Goal: Task Accomplishment & Management: Manage account settings

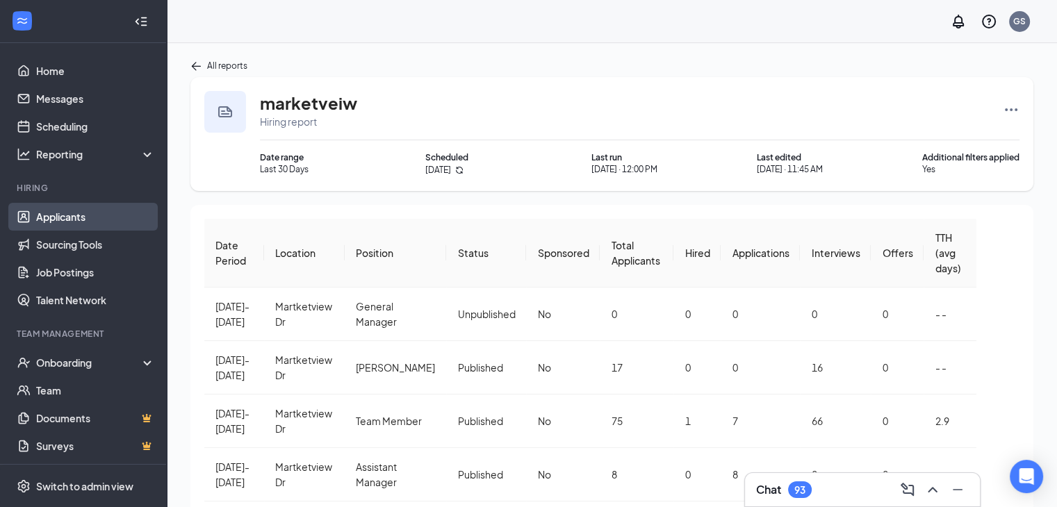
click at [80, 215] on link "Applicants" at bounding box center [95, 217] width 119 height 28
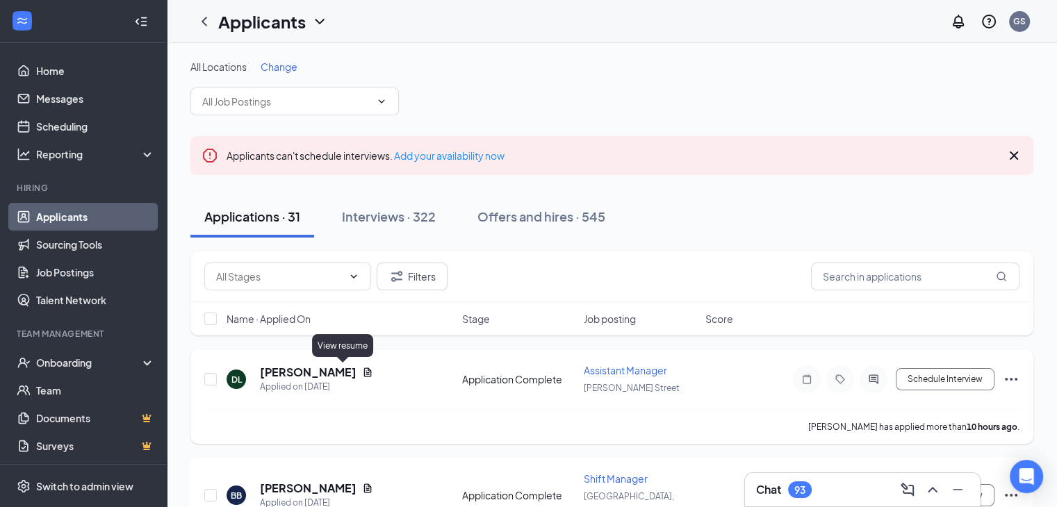
click at [362, 373] on icon "Document" at bounding box center [367, 372] width 11 height 11
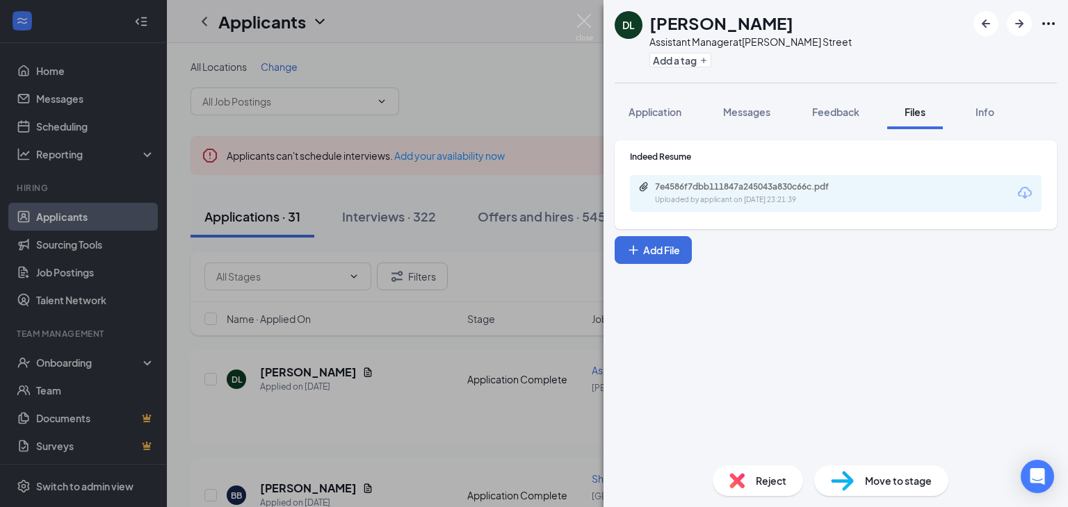
click at [729, 197] on div "Uploaded by applicant on [DATE] 23:21:39" at bounding box center [759, 200] width 208 height 11
click at [584, 25] on img at bounding box center [583, 27] width 17 height 27
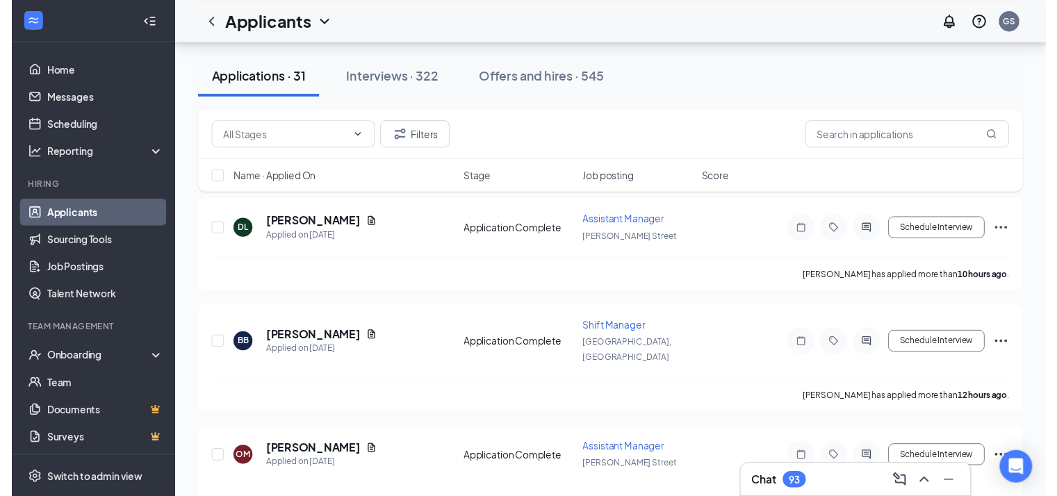
scroll to position [147, 0]
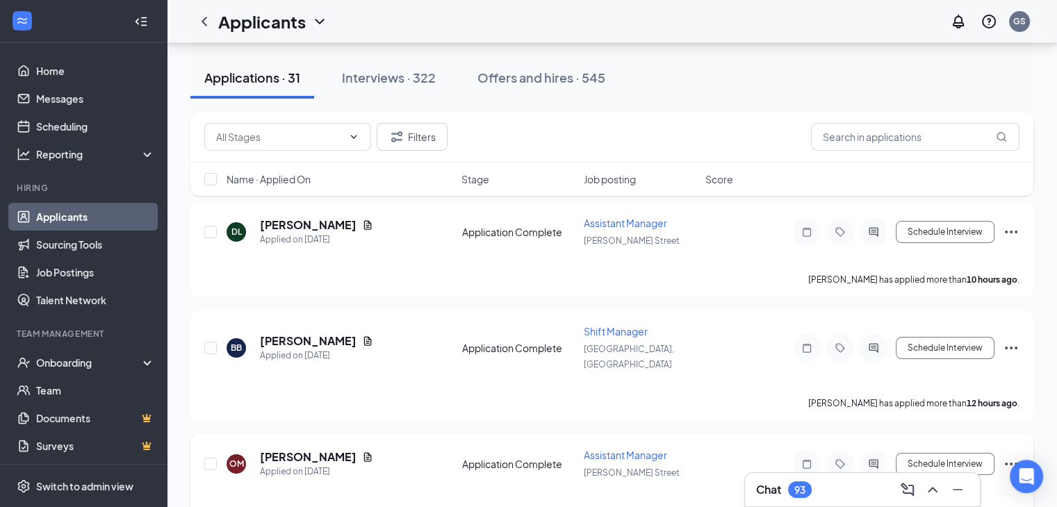
click at [362, 452] on icon "Document" at bounding box center [367, 457] width 11 height 11
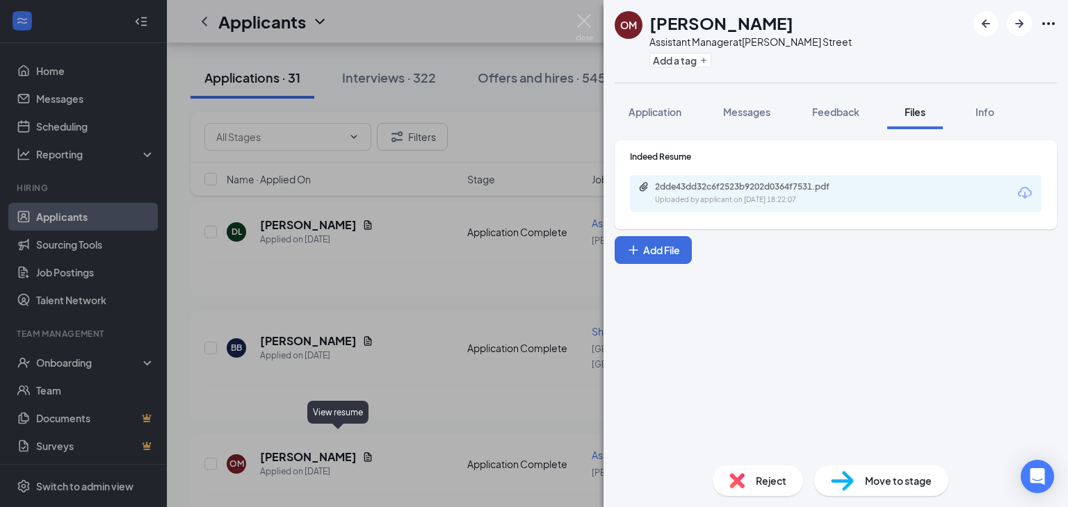
click at [719, 189] on div "2dde43dd32c6f2523b9202d0364f7531.pdf" at bounding box center [752, 186] width 195 height 11
click at [580, 20] on img at bounding box center [583, 27] width 17 height 27
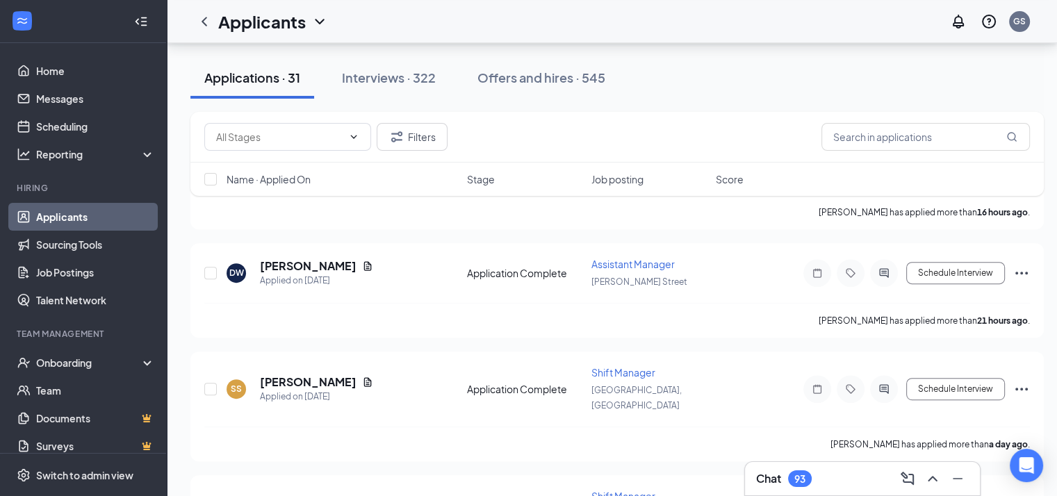
scroll to position [572, 0]
click at [364, 260] on icon "Document" at bounding box center [368, 264] width 8 height 9
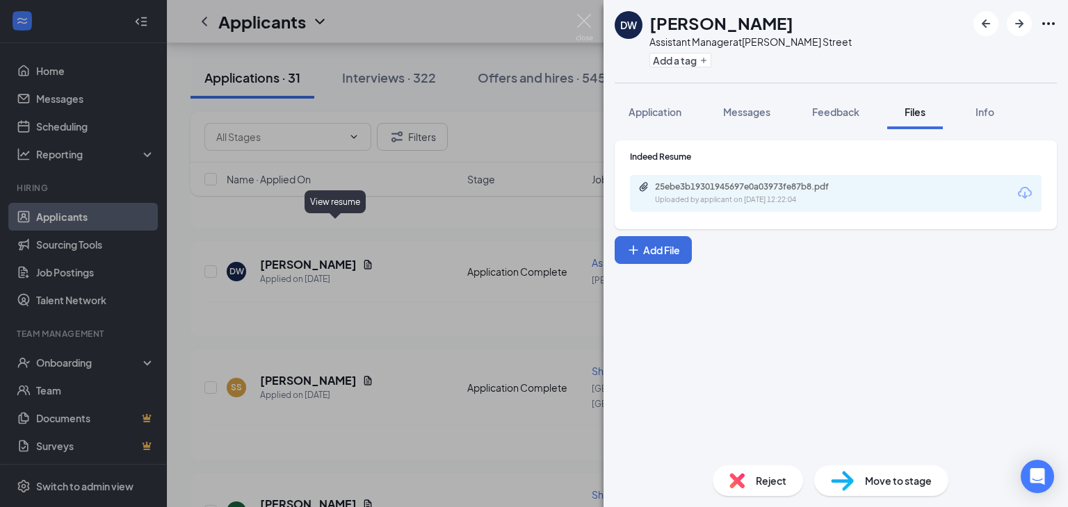
click at [742, 190] on div "25ebe3b19301945697e0a03973fe87b8.pdf" at bounding box center [752, 186] width 195 height 11
click at [577, 28] on img at bounding box center [583, 27] width 17 height 27
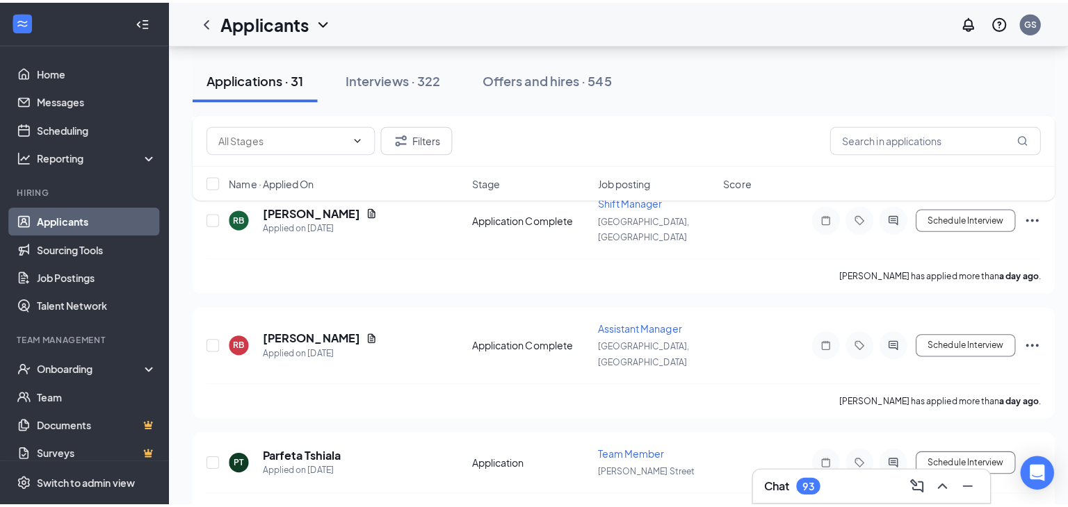
scroll to position [873, 0]
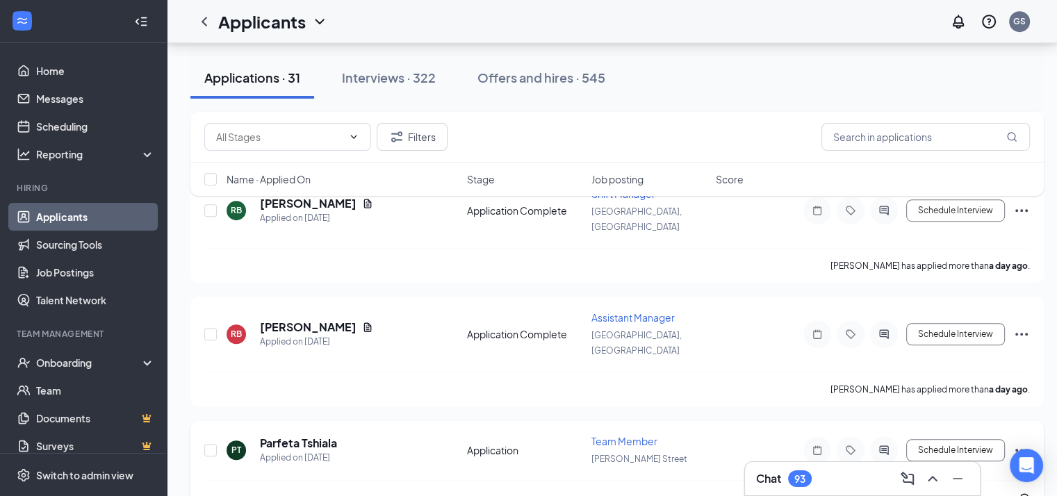
click at [300, 436] on h5 "Parfeta Tshiala" at bounding box center [298, 443] width 77 height 15
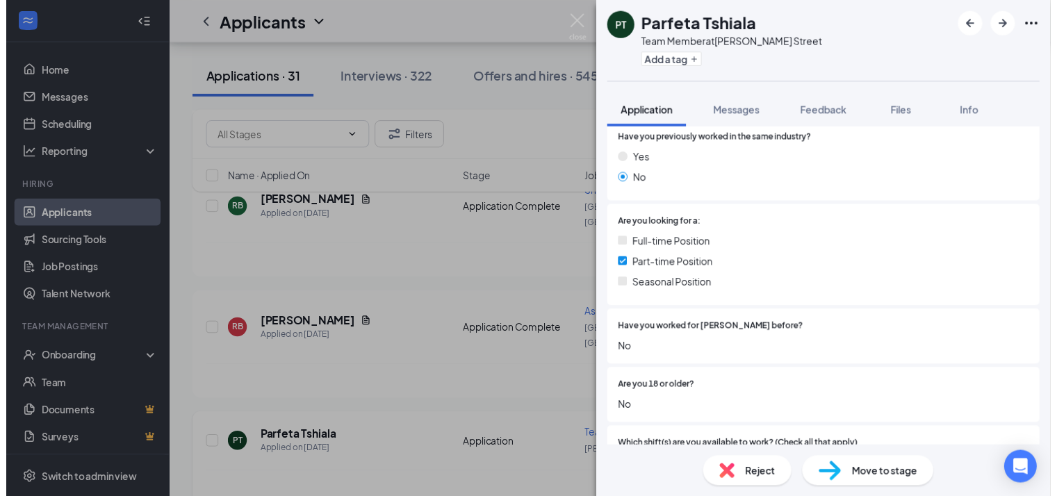
scroll to position [213, 0]
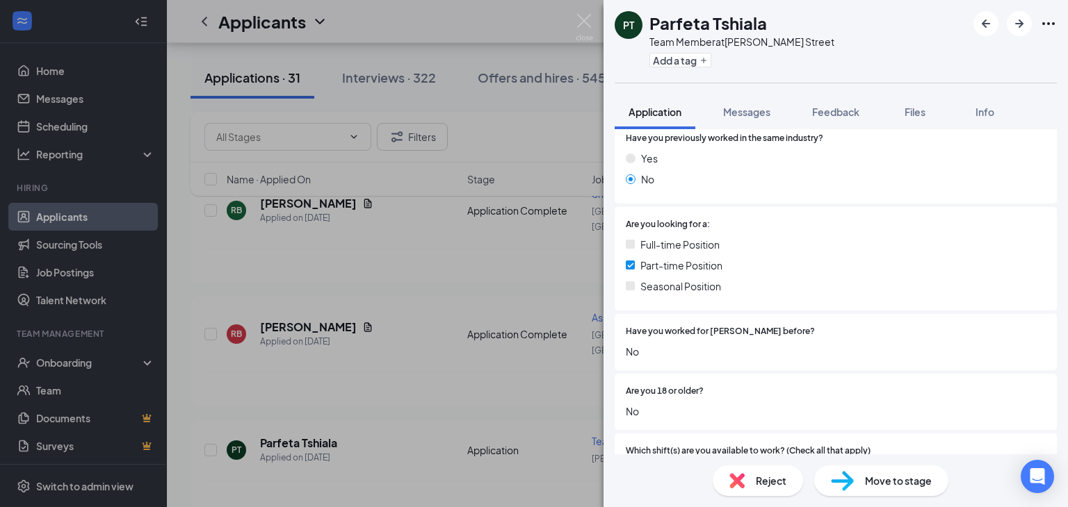
click at [581, 25] on img at bounding box center [583, 27] width 17 height 27
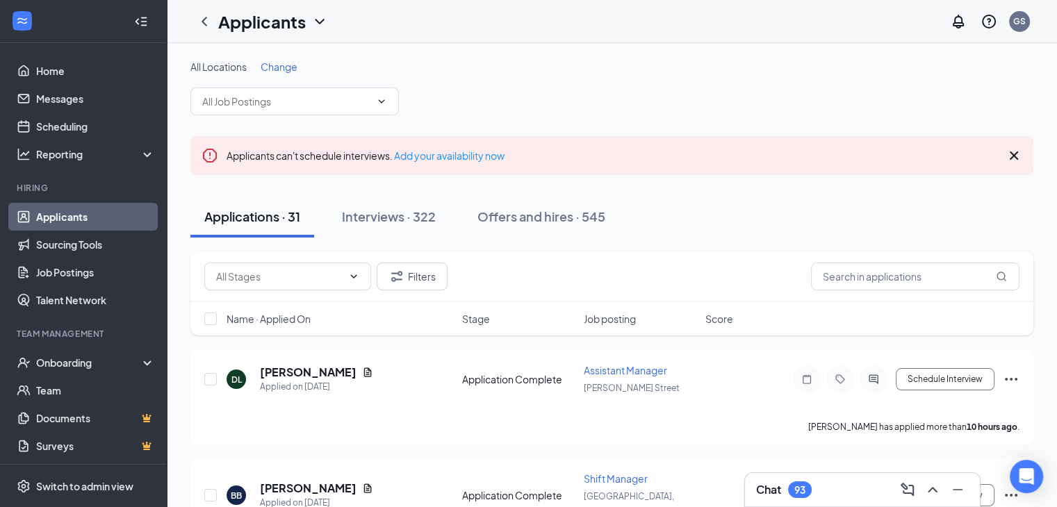
click at [286, 69] on span "Change" at bounding box center [279, 66] width 37 height 13
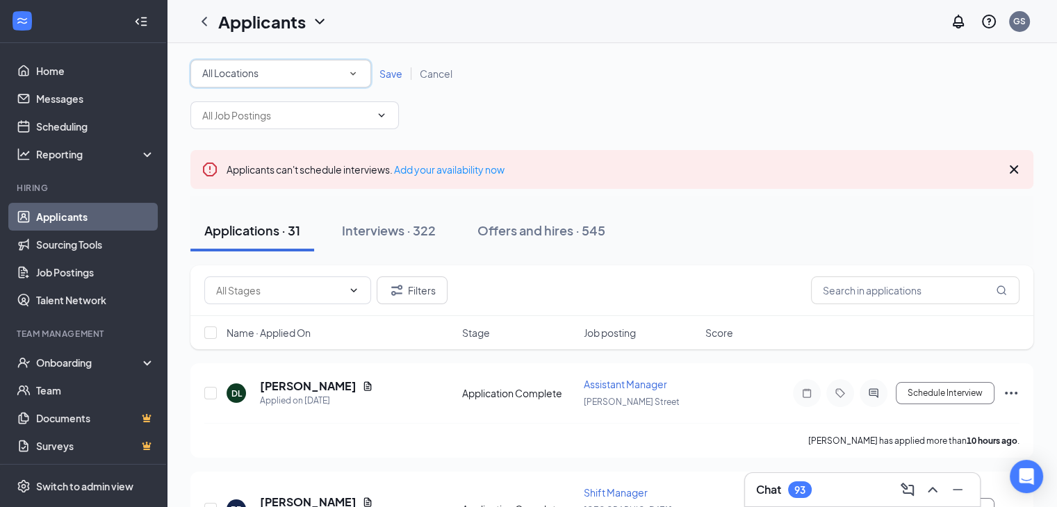
click at [357, 75] on icon "SmallChevronDown" at bounding box center [353, 73] width 13 height 13
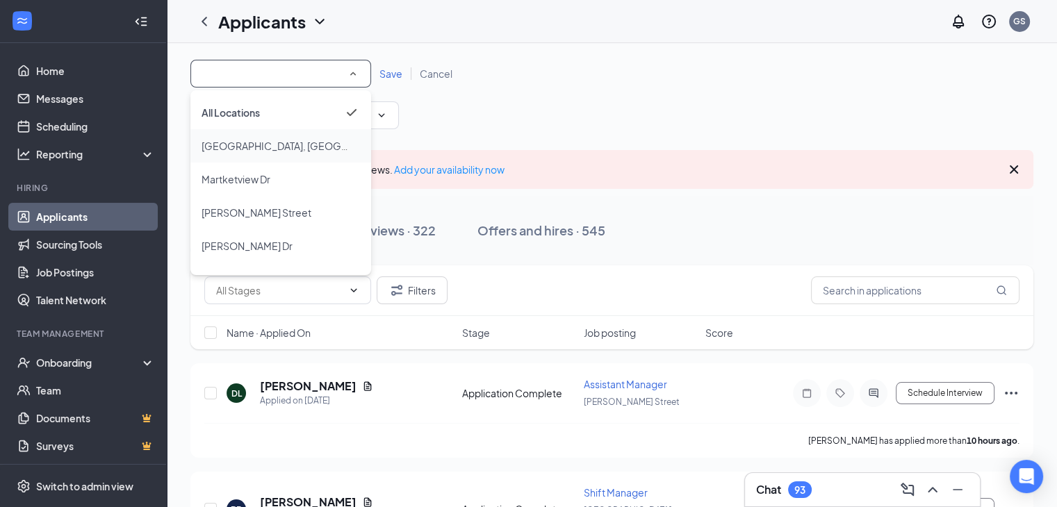
click at [240, 150] on span "[GEOGRAPHIC_DATA], [GEOGRAPHIC_DATA]" at bounding box center [305, 146] width 207 height 13
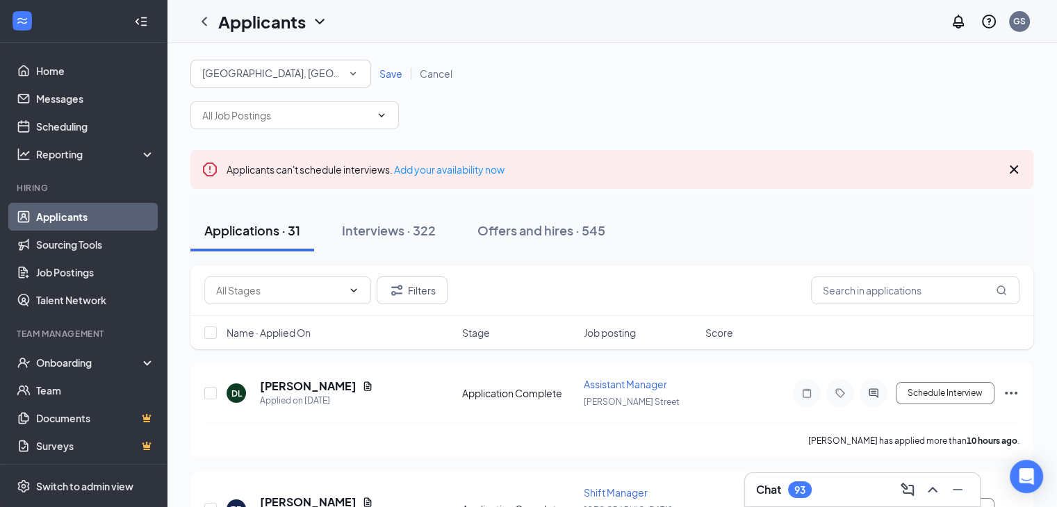
click at [386, 74] on span "Save" at bounding box center [390, 73] width 23 height 13
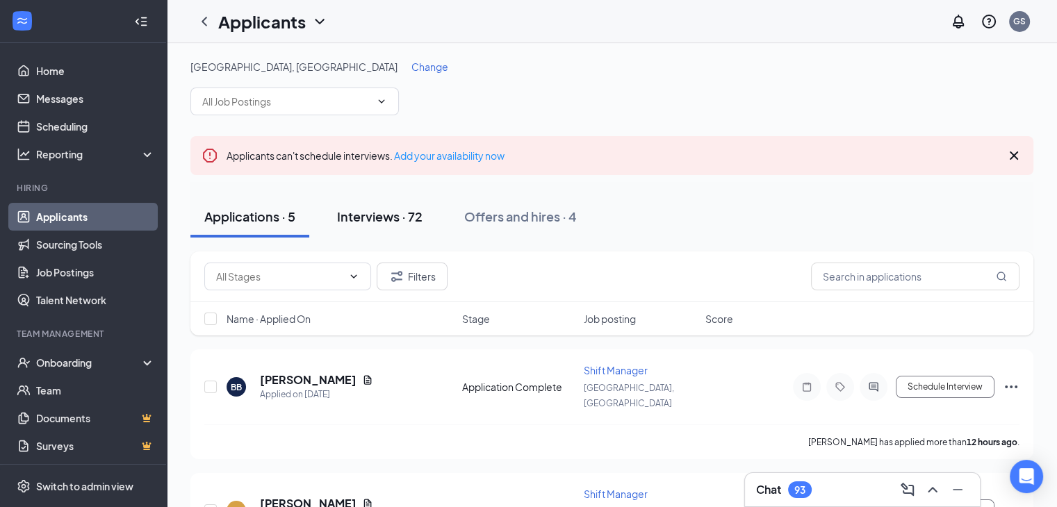
click at [391, 220] on div "Interviews · 72" at bounding box center [379, 216] width 85 height 17
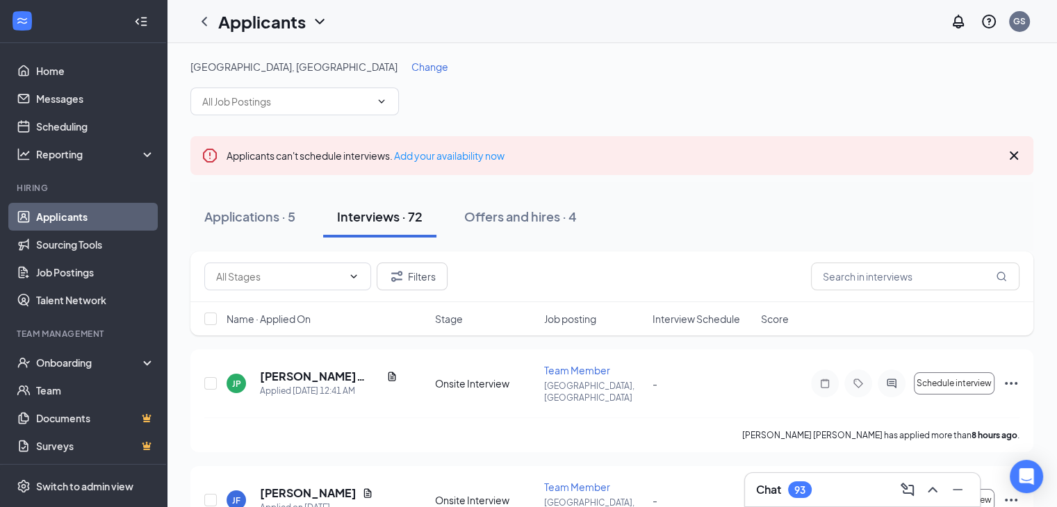
click at [411, 63] on span "Change" at bounding box center [429, 66] width 37 height 13
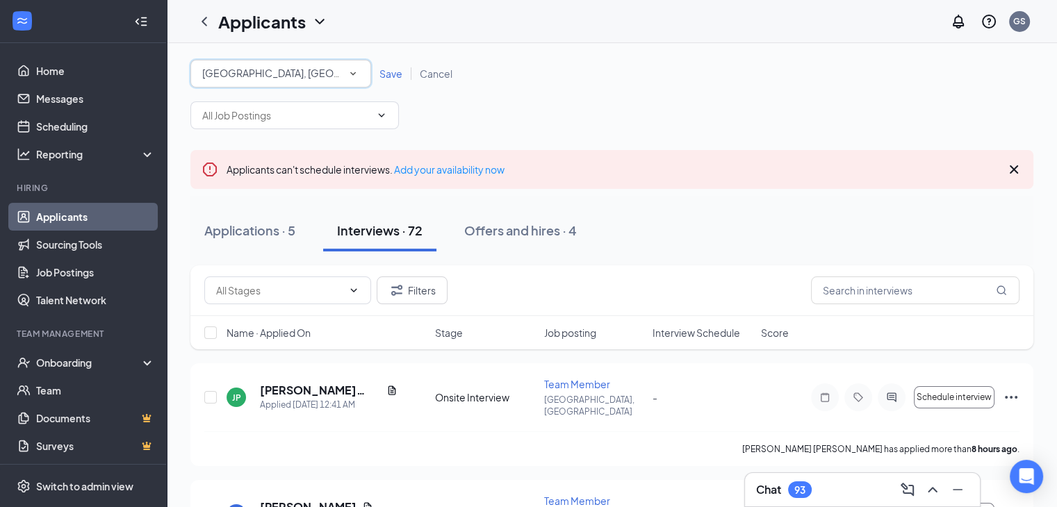
click at [353, 76] on icon "SmallChevronDown" at bounding box center [353, 73] width 13 height 13
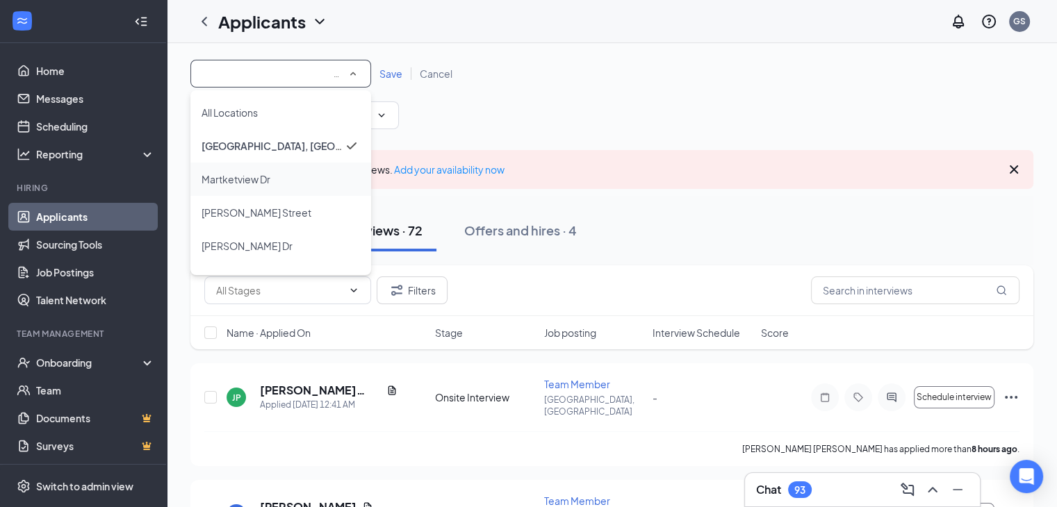
click at [246, 186] on span "Martketview Dr" at bounding box center [236, 179] width 69 height 17
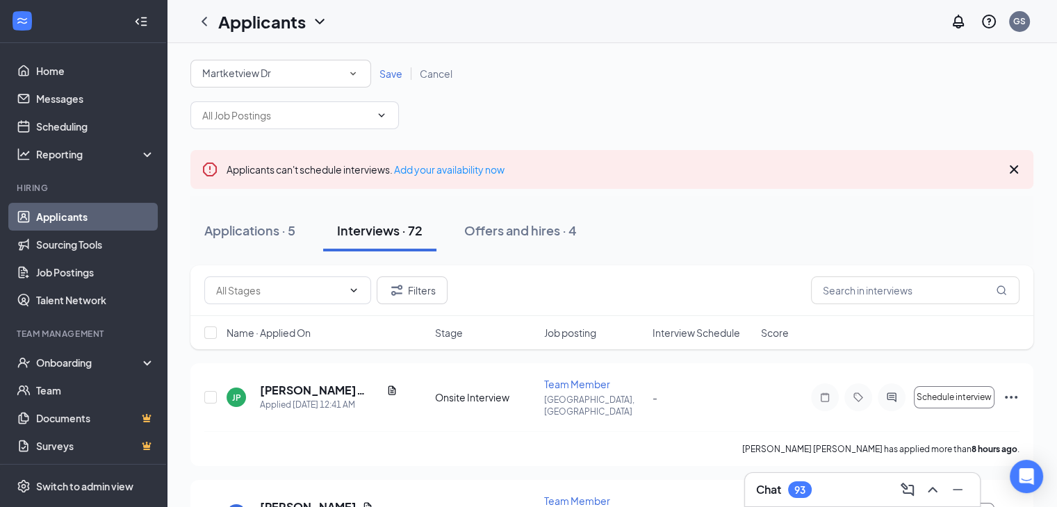
click at [386, 71] on span "Save" at bounding box center [390, 73] width 23 height 13
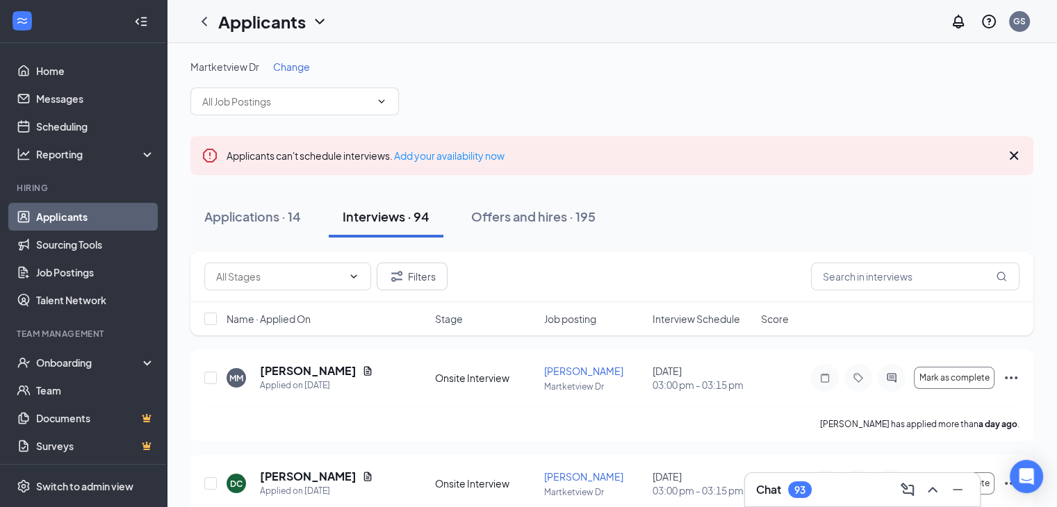
click at [288, 69] on span "Change" at bounding box center [291, 66] width 37 height 13
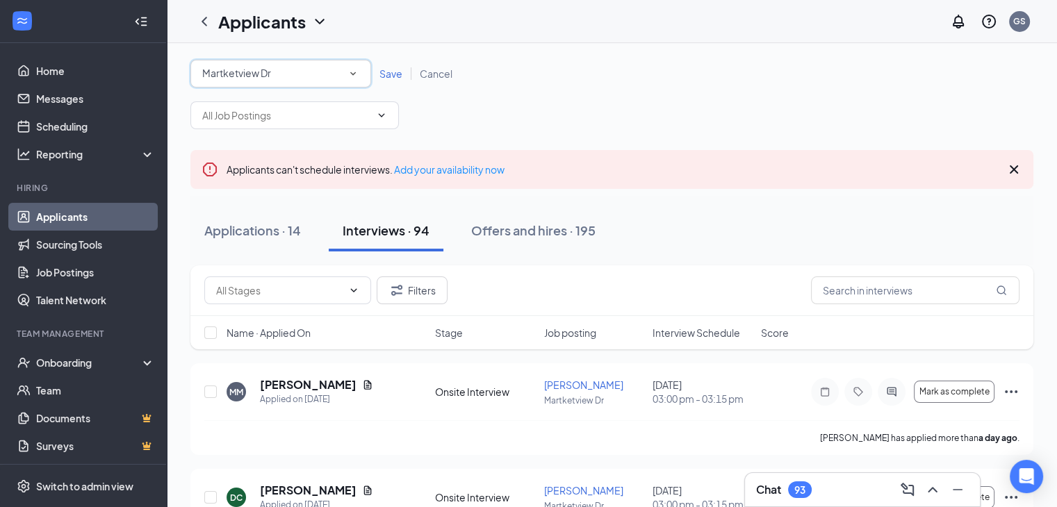
click at [362, 75] on div "All Locations Martketview Dr" at bounding box center [280, 74] width 181 height 28
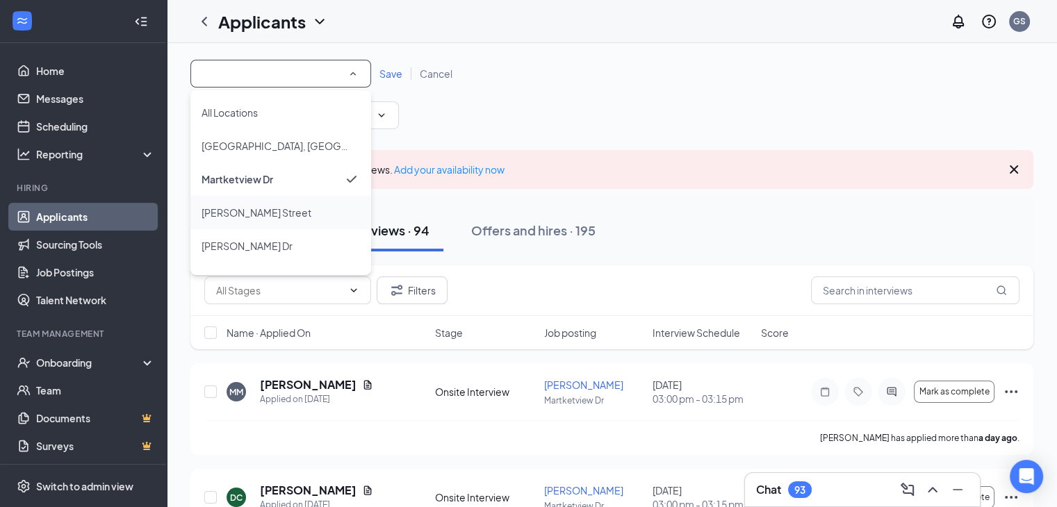
click at [250, 221] on li "[PERSON_NAME] Street" at bounding box center [280, 212] width 181 height 33
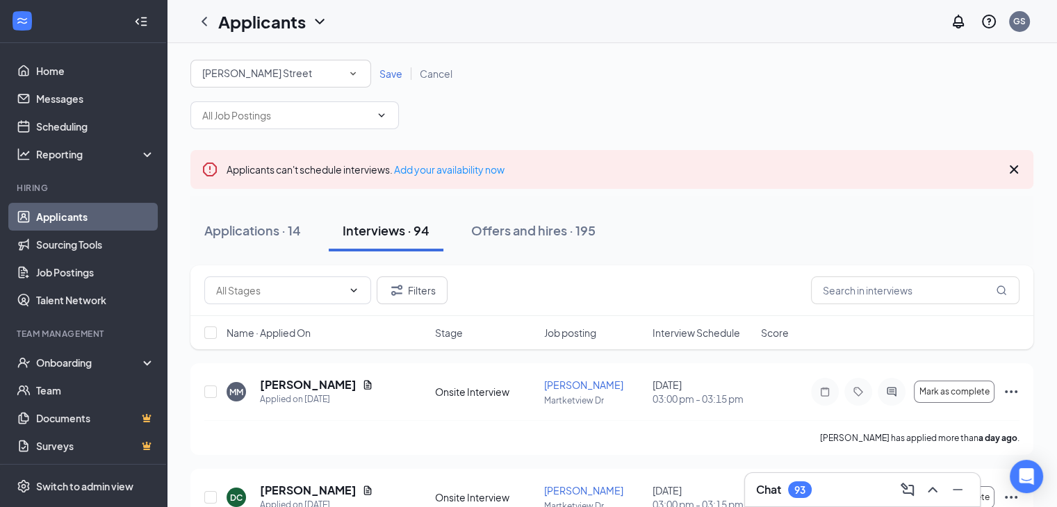
click at [389, 77] on span "Save" at bounding box center [390, 73] width 23 height 13
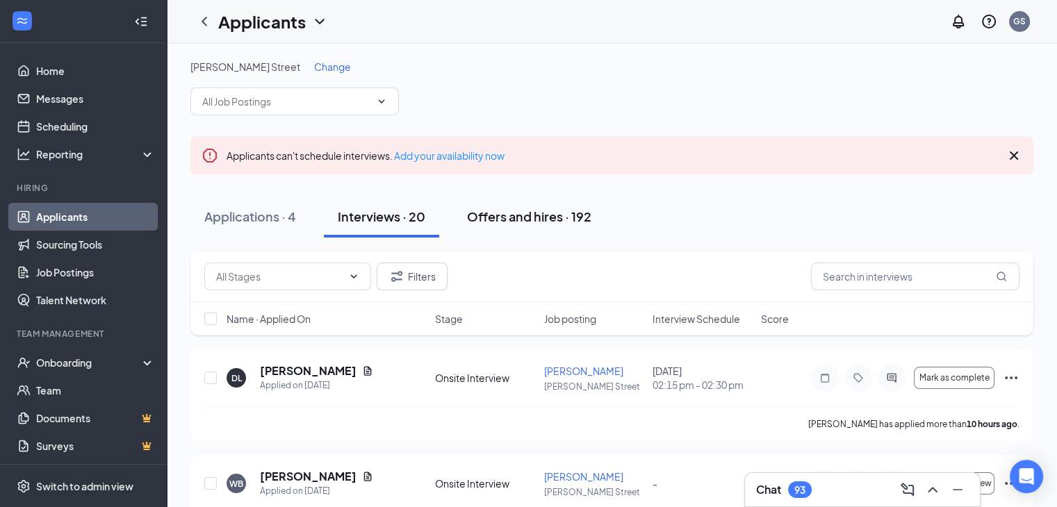
click at [513, 222] on div "Offers and hires · 192" at bounding box center [529, 216] width 124 height 17
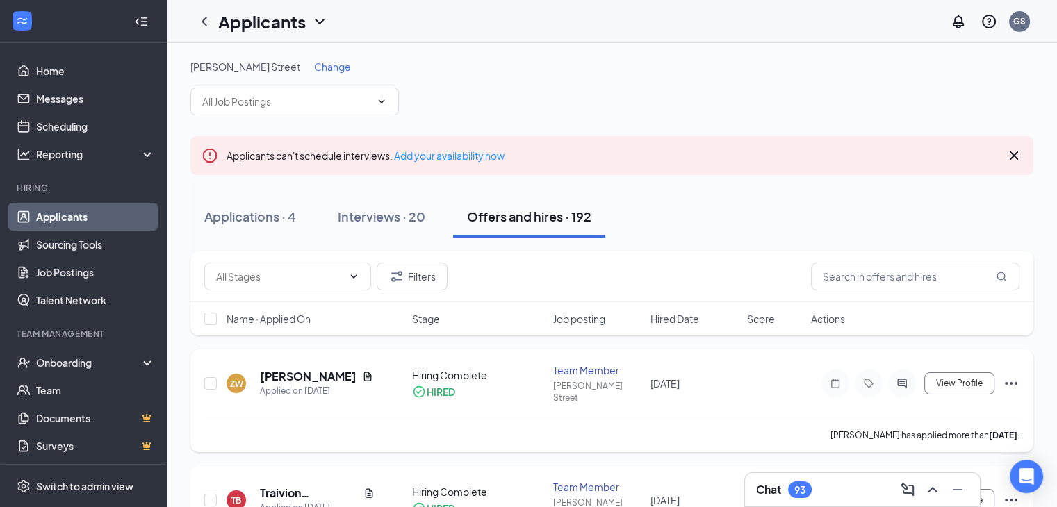
click at [367, 372] on icon "Document" at bounding box center [368, 376] width 8 height 9
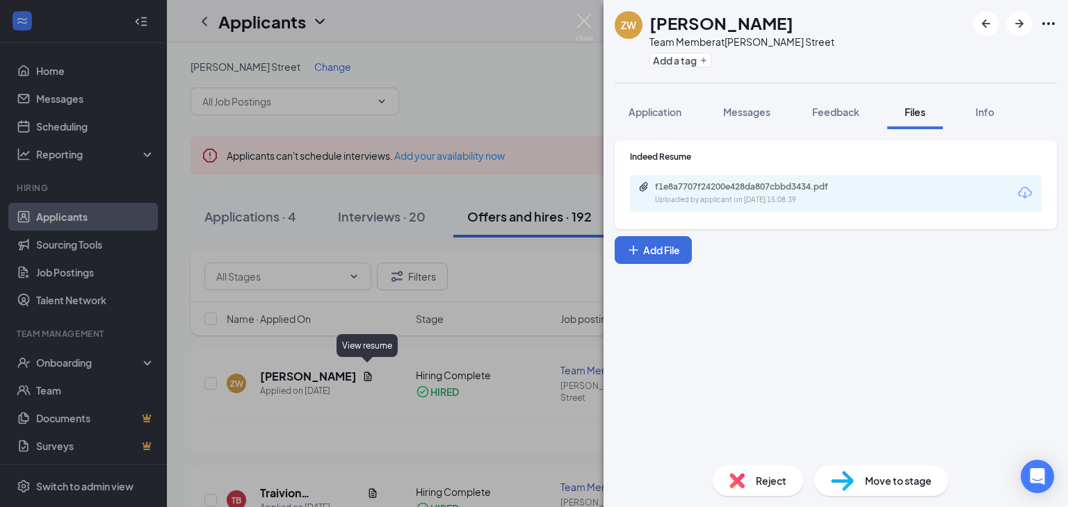
click at [749, 183] on div "f1e8a7707f24200e428da807cbbd3434.pdf" at bounding box center [752, 186] width 195 height 11
click at [589, 15] on img at bounding box center [583, 27] width 17 height 27
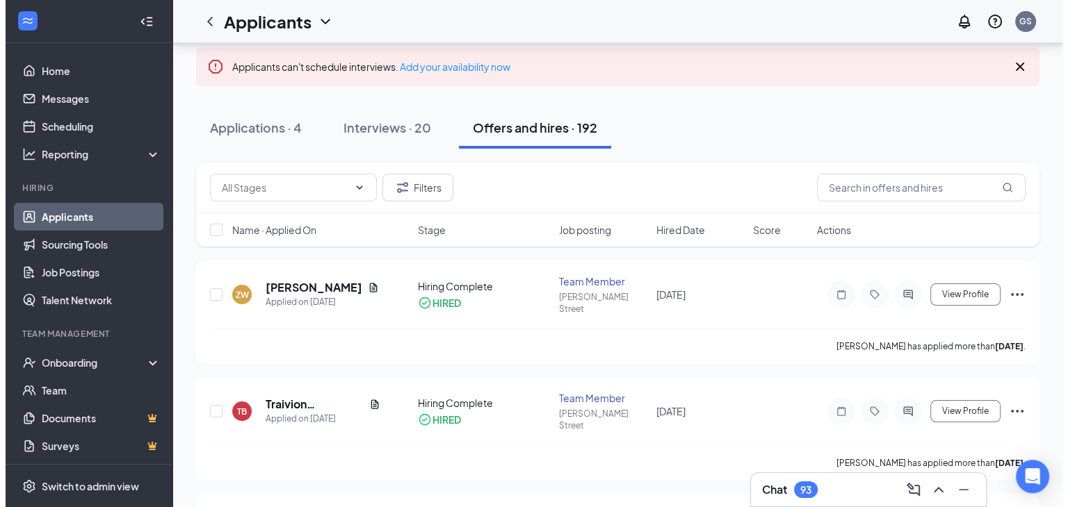
scroll to position [92, 0]
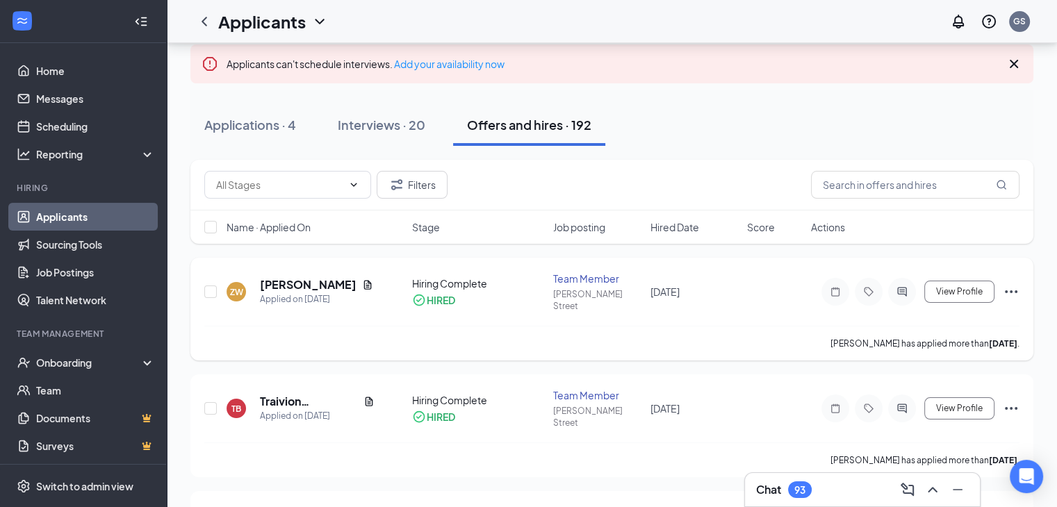
click at [297, 279] on h5 "[PERSON_NAME]" at bounding box center [308, 284] width 97 height 15
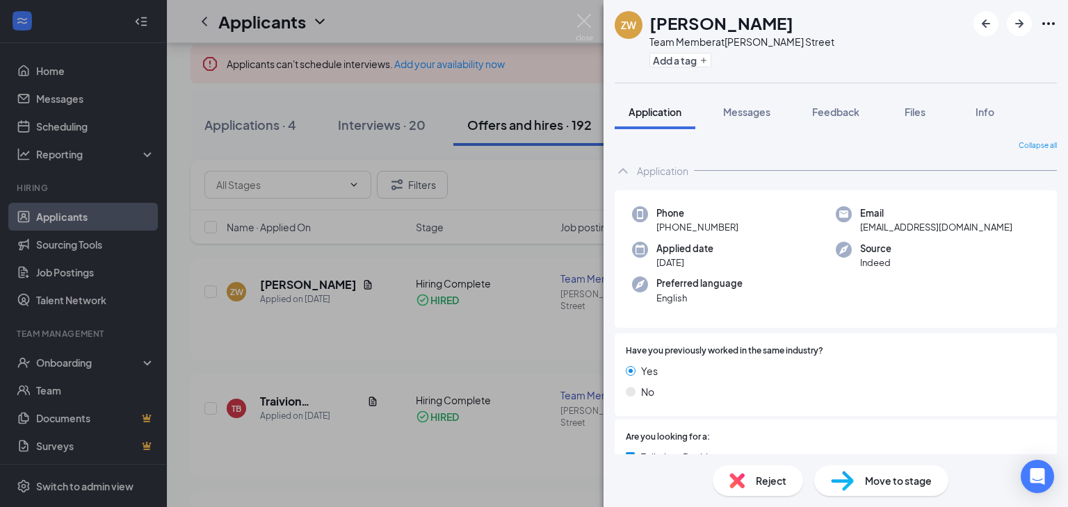
click at [579, 16] on img at bounding box center [583, 27] width 17 height 27
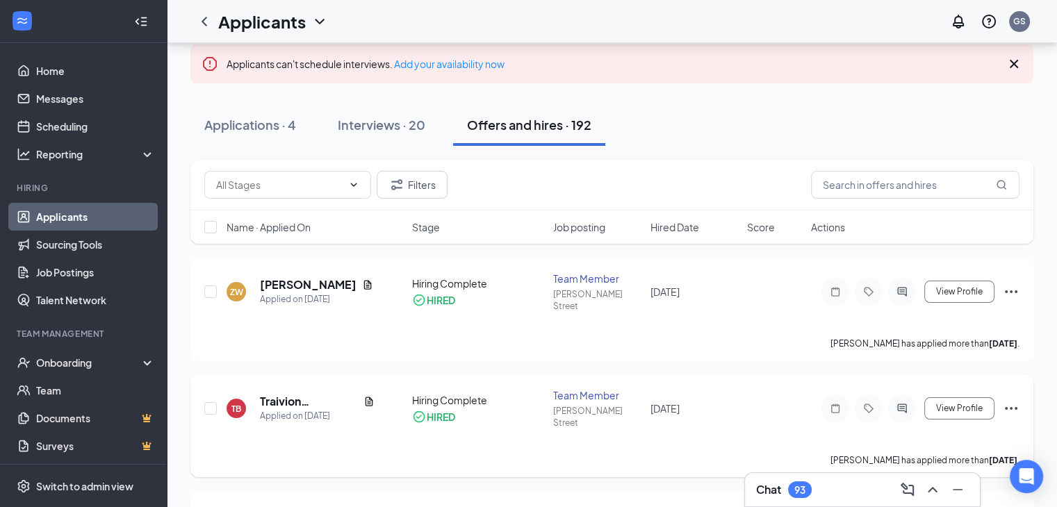
click at [366, 397] on icon "Document" at bounding box center [370, 401] width 8 height 9
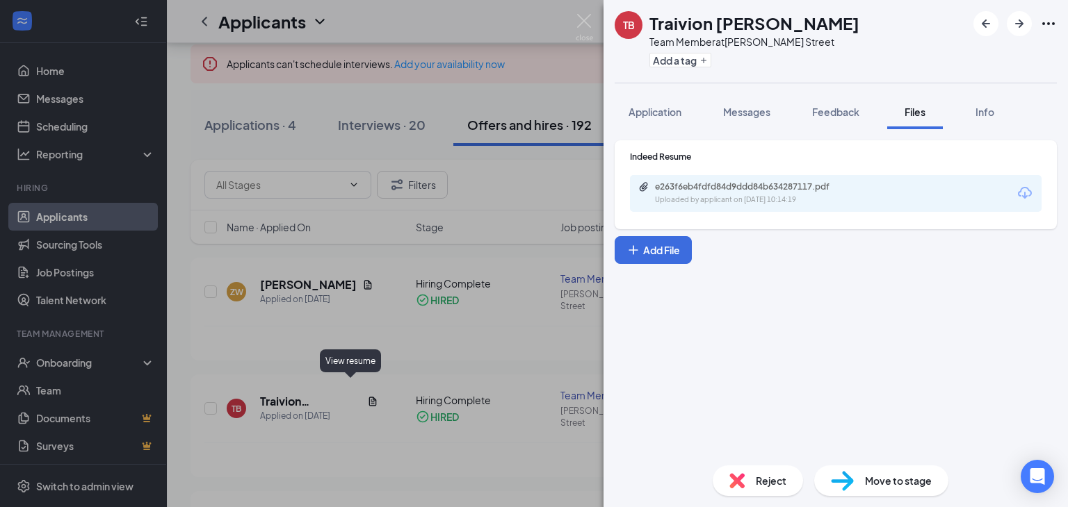
click at [739, 192] on div "e263f6eb4fdfd84d9ddd84b634287117.pdf" at bounding box center [752, 186] width 195 height 11
click at [588, 27] on img at bounding box center [583, 27] width 17 height 27
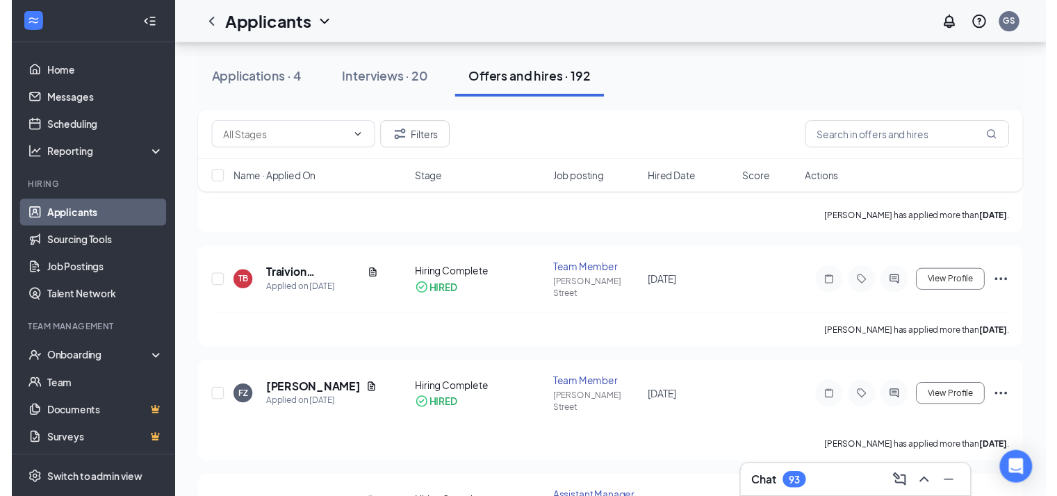
scroll to position [220, 0]
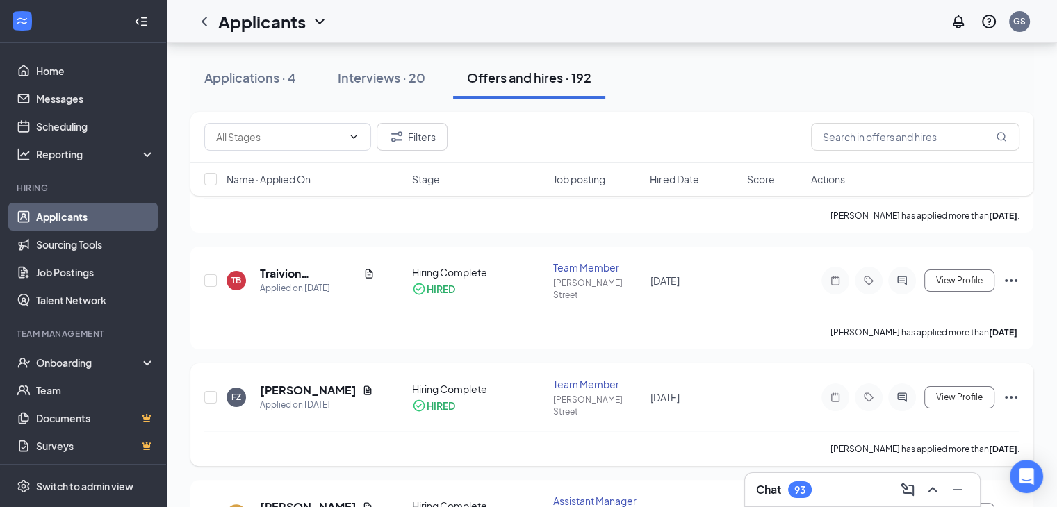
click at [370, 385] on icon "Document" at bounding box center [367, 390] width 11 height 11
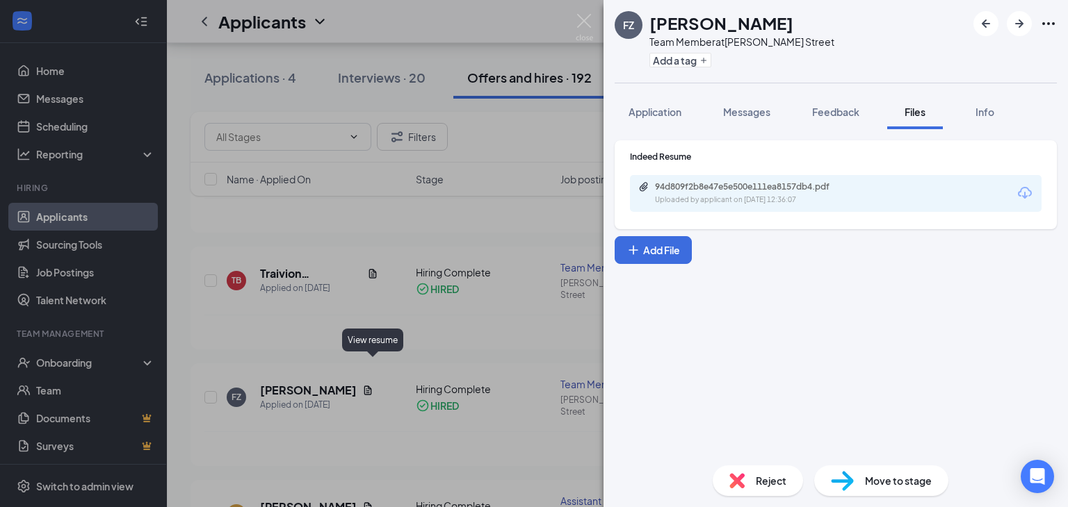
click at [768, 197] on div "Uploaded by applicant on [DATE] 12:36:07" at bounding box center [759, 200] width 208 height 11
click at [605, 28] on div "FZ [PERSON_NAME] Team Member at [PERSON_NAME][GEOGRAPHIC_DATA] Add a tag" at bounding box center [835, 41] width 464 height 83
click at [587, 28] on img at bounding box center [583, 27] width 17 height 27
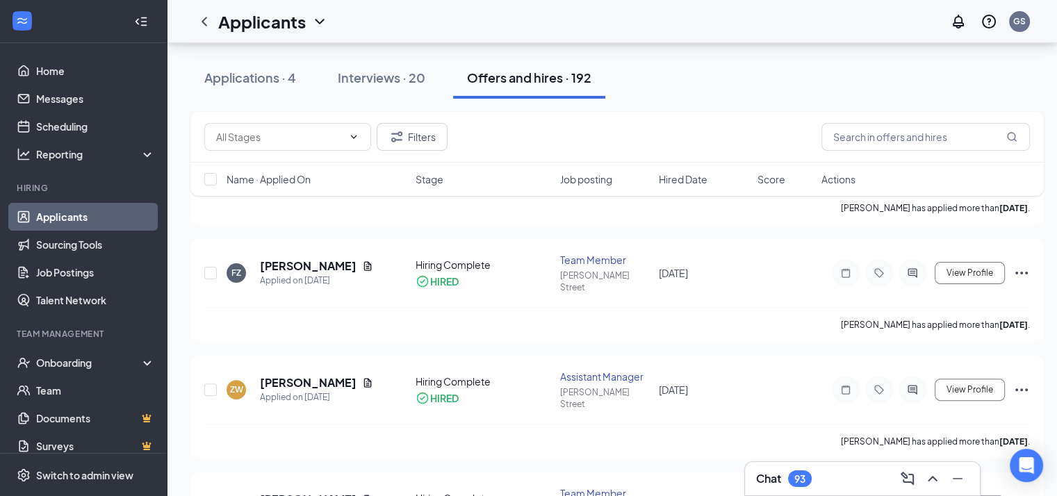
scroll to position [361, 0]
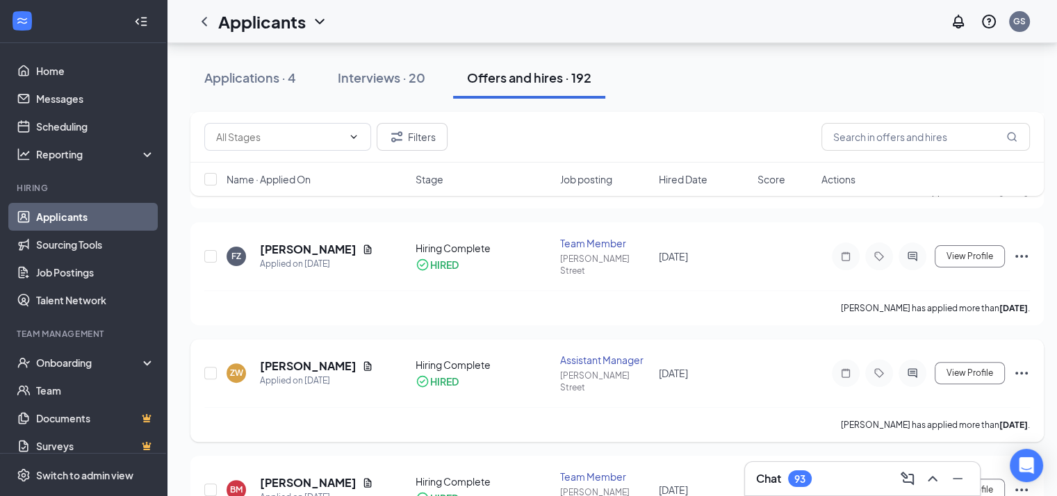
click at [364, 361] on icon "Document" at bounding box center [368, 365] width 8 height 9
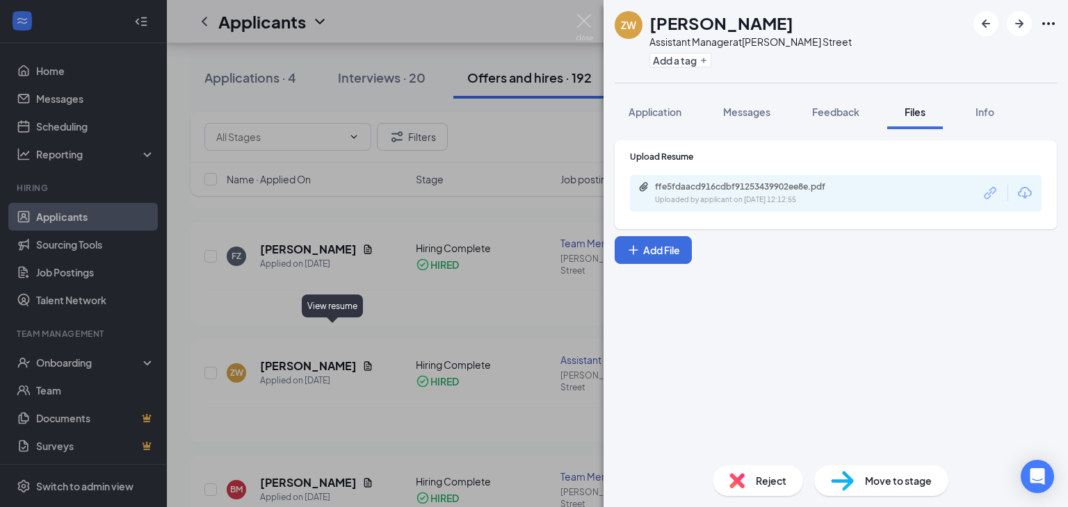
click at [762, 189] on div "ffe5fdaacd916cdbf91253439902ee8e.pdf" at bounding box center [752, 186] width 195 height 11
click at [577, 4] on div "ZW [PERSON_NAME] Assistant Manager at [PERSON_NAME][GEOGRAPHIC_DATA] Add a tag …" at bounding box center [534, 253] width 1068 height 507
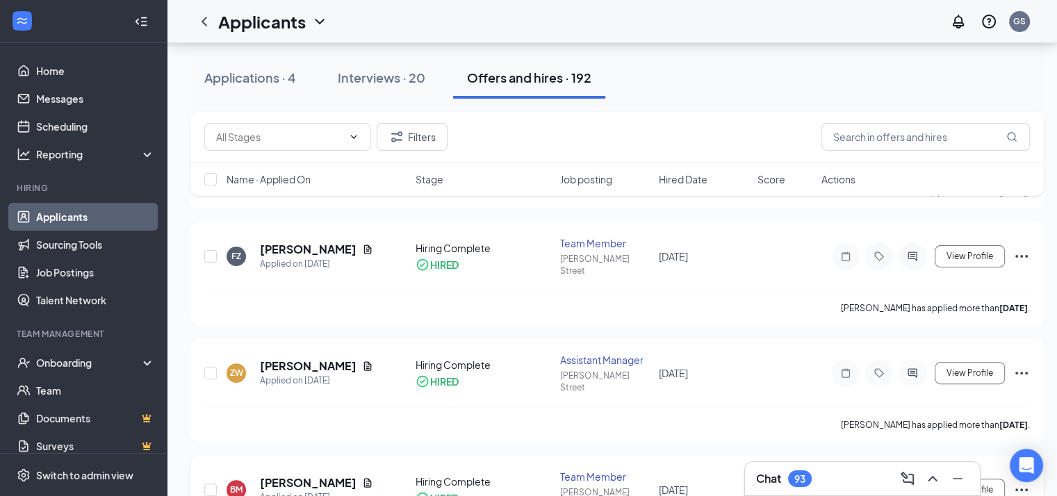
click at [362, 477] on icon "Document" at bounding box center [367, 482] width 11 height 11
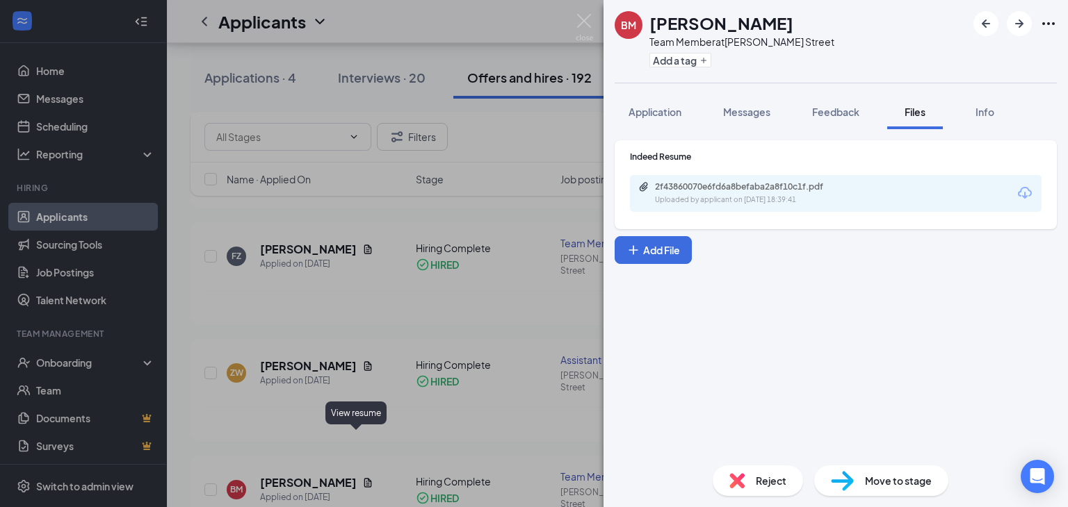
click at [750, 195] on div "Uploaded by applicant on [DATE] 18:39:41" at bounding box center [759, 200] width 208 height 11
click at [592, 19] on img at bounding box center [583, 27] width 17 height 27
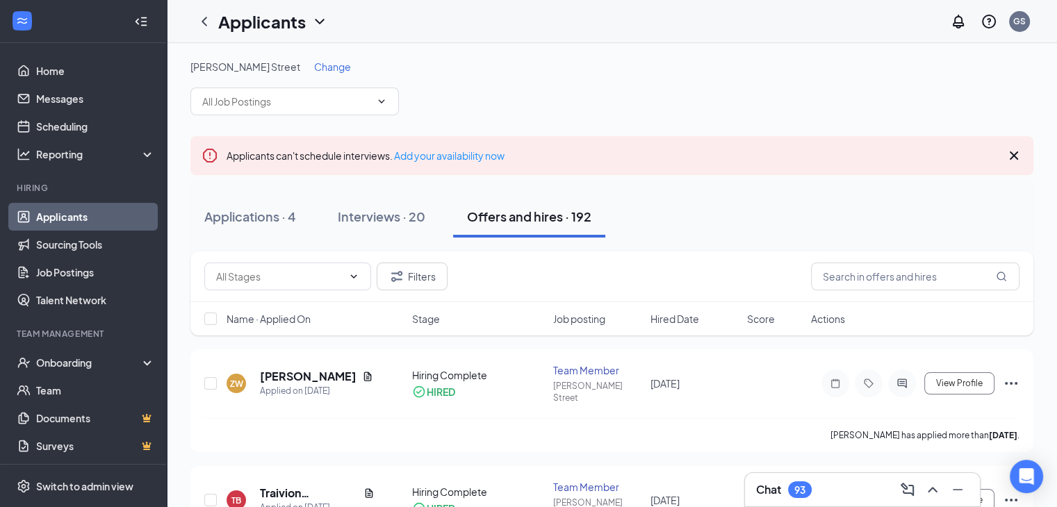
click at [314, 67] on span "Change" at bounding box center [332, 66] width 37 height 13
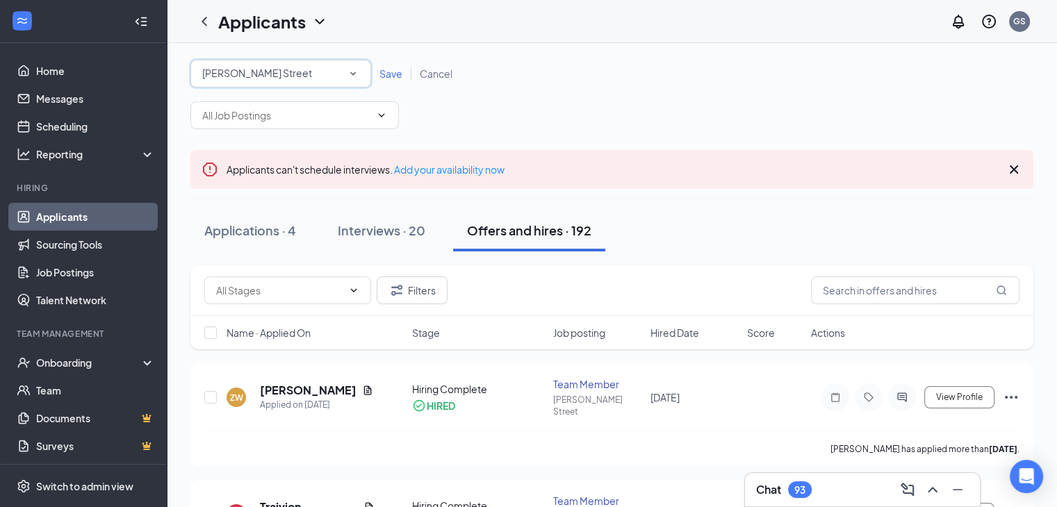
click at [357, 82] on div "All Locations [PERSON_NAME][GEOGRAPHIC_DATA]" at bounding box center [280, 74] width 181 height 28
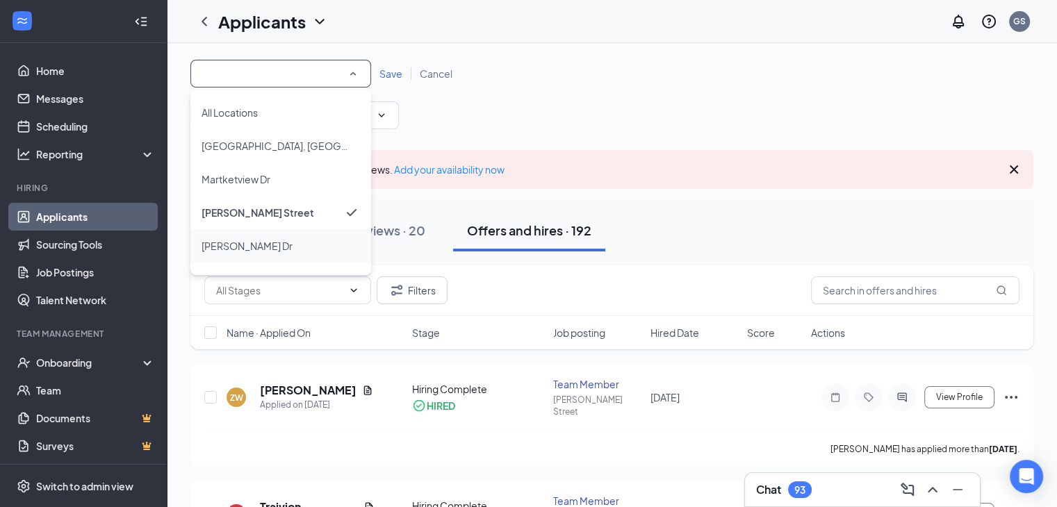
click at [226, 256] on li "[PERSON_NAME] Dr" at bounding box center [280, 245] width 181 height 33
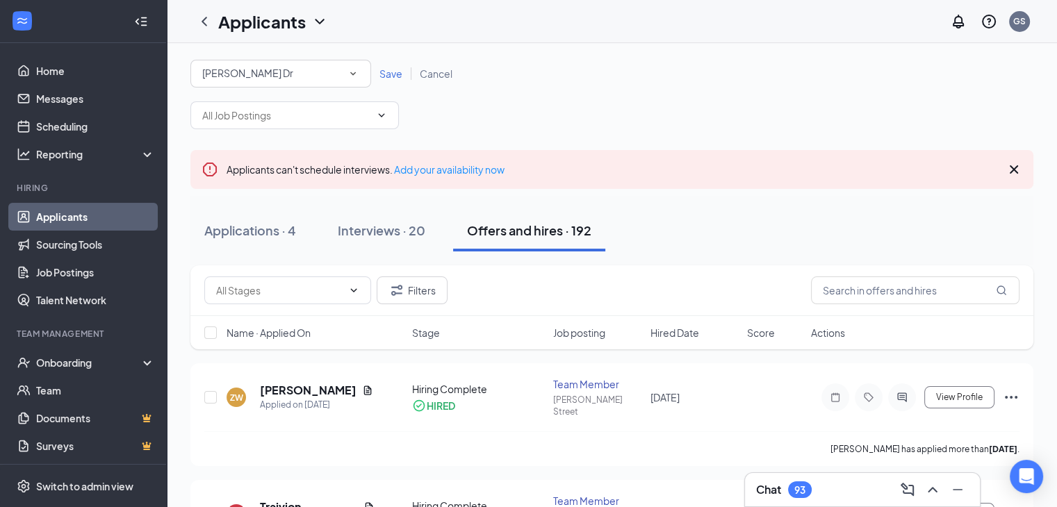
click at [393, 78] on span "Save" at bounding box center [390, 73] width 23 height 13
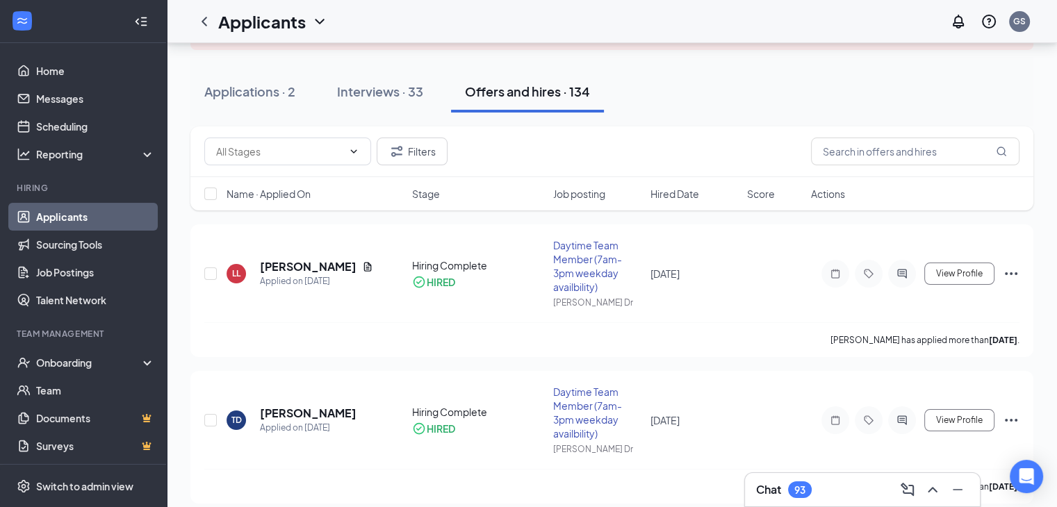
scroll to position [126, 0]
click at [370, 263] on icon "Document" at bounding box center [367, 265] width 11 height 11
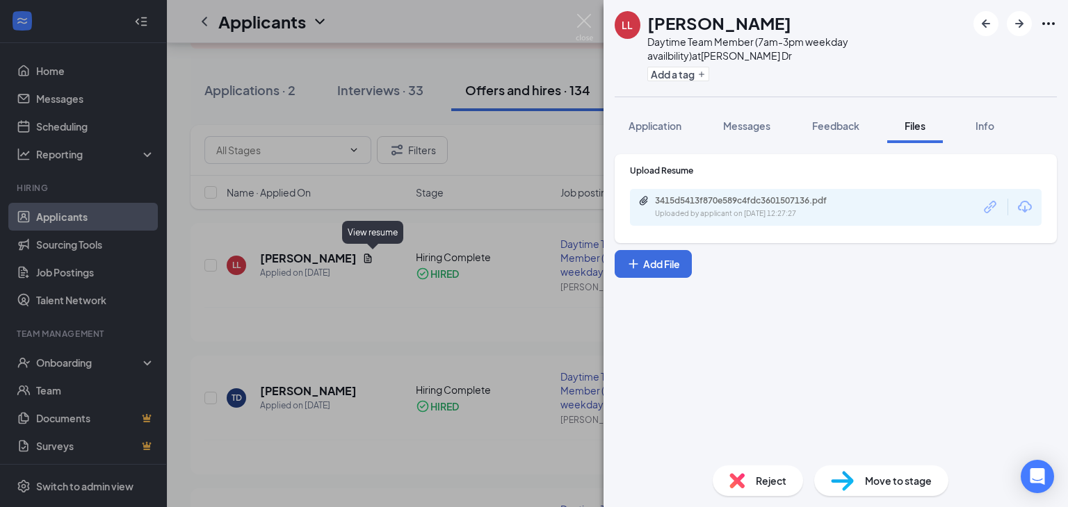
click at [748, 195] on div "3415d5413f870e589c4fdc3601507136.pdf" at bounding box center [752, 200] width 195 height 11
click at [591, 24] on img at bounding box center [583, 27] width 17 height 27
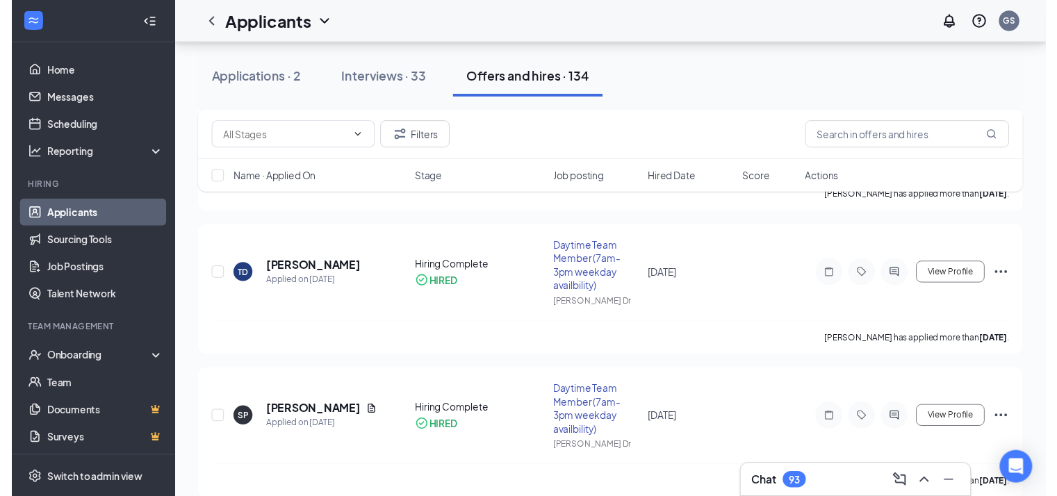
scroll to position [268, 0]
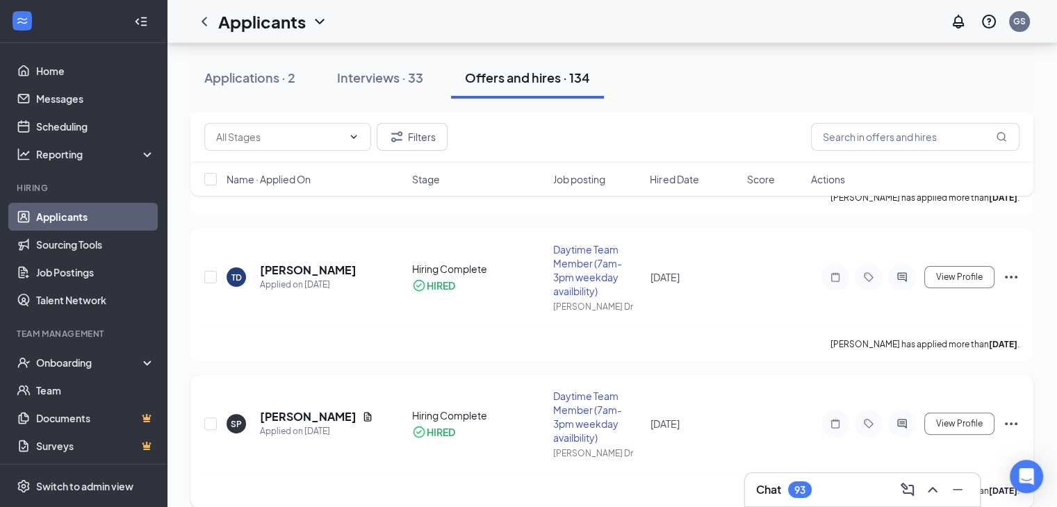
click at [362, 416] on icon "Document" at bounding box center [367, 416] width 11 height 11
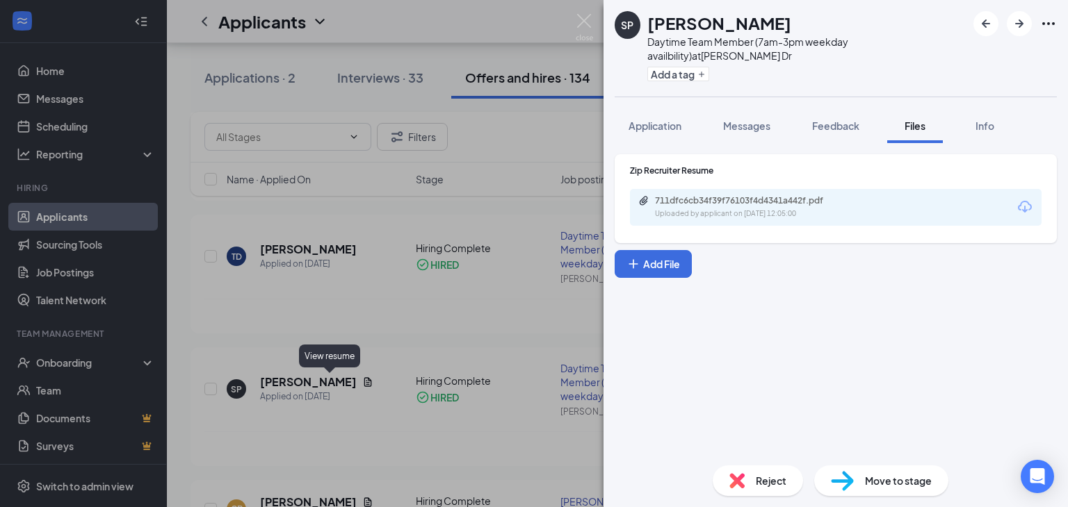
click at [744, 195] on div "711dfc6cb34f39f76103f4d4341a442f.pdf Uploaded by applicant on [DATE] 12:05:00" at bounding box center [750, 207] width 225 height 24
click at [589, 18] on img at bounding box center [583, 27] width 17 height 27
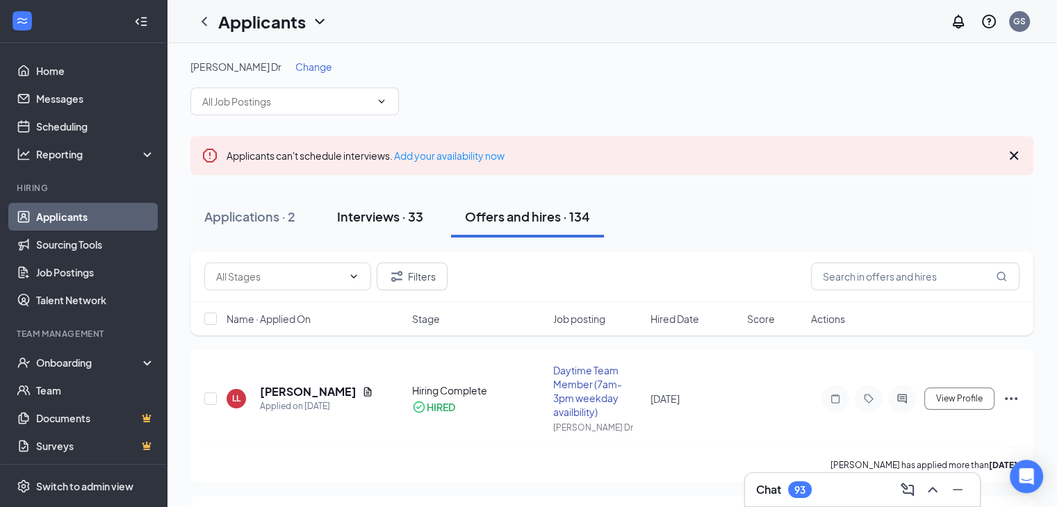
click at [382, 219] on div "Interviews · 33" at bounding box center [380, 216] width 86 height 17
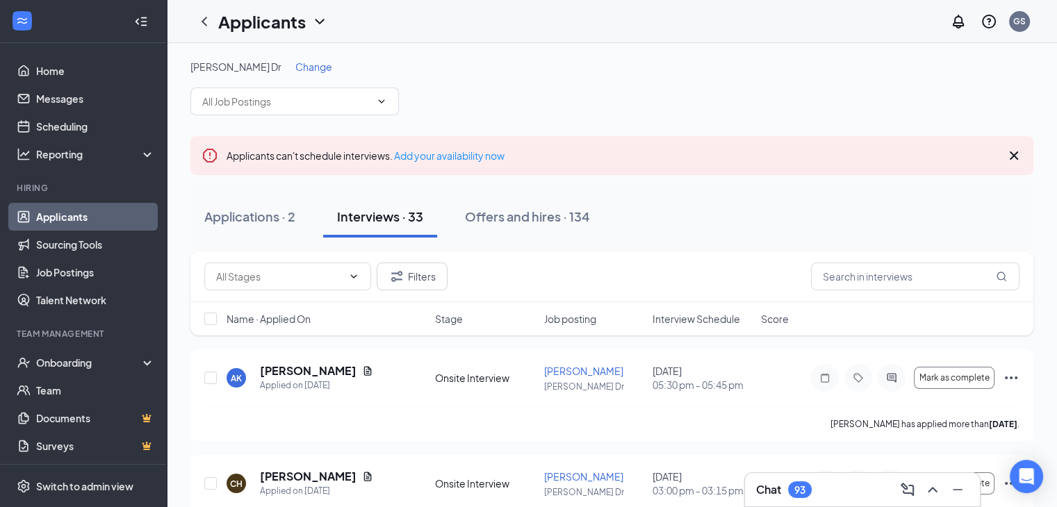
click at [295, 63] on span "Change" at bounding box center [313, 66] width 37 height 13
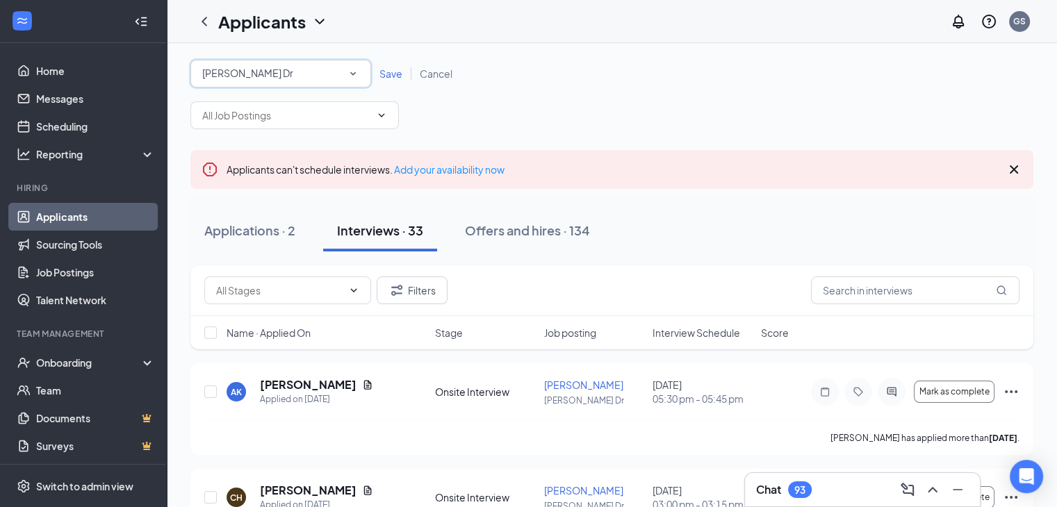
click at [357, 75] on icon "SmallChevronDown" at bounding box center [353, 73] width 13 height 13
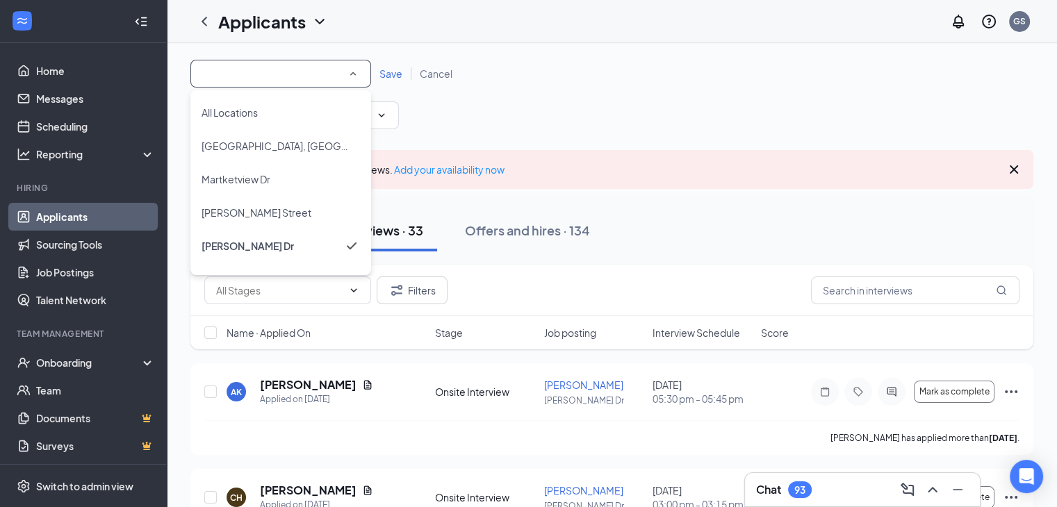
scroll to position [26, 0]
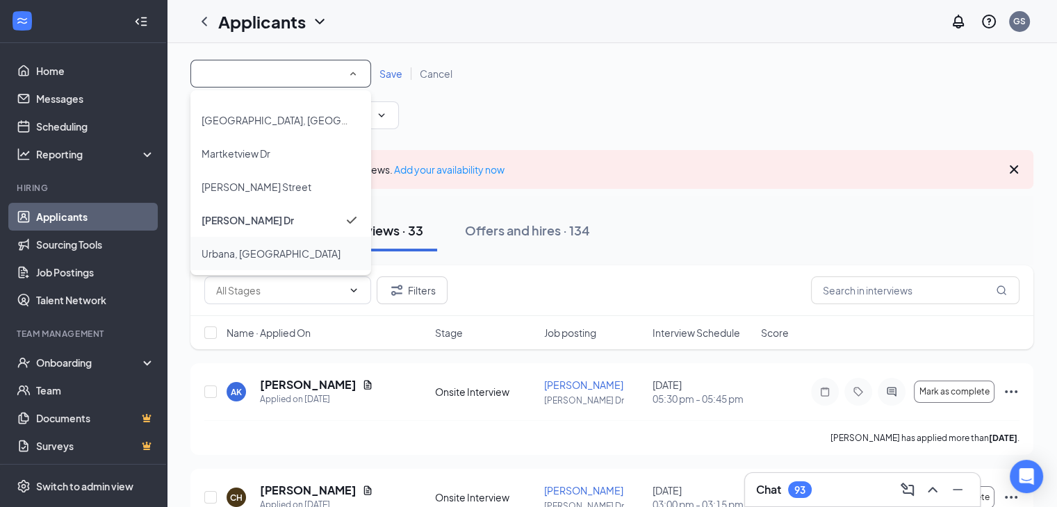
click at [224, 259] on span "Urbana, [GEOGRAPHIC_DATA]" at bounding box center [271, 253] width 139 height 13
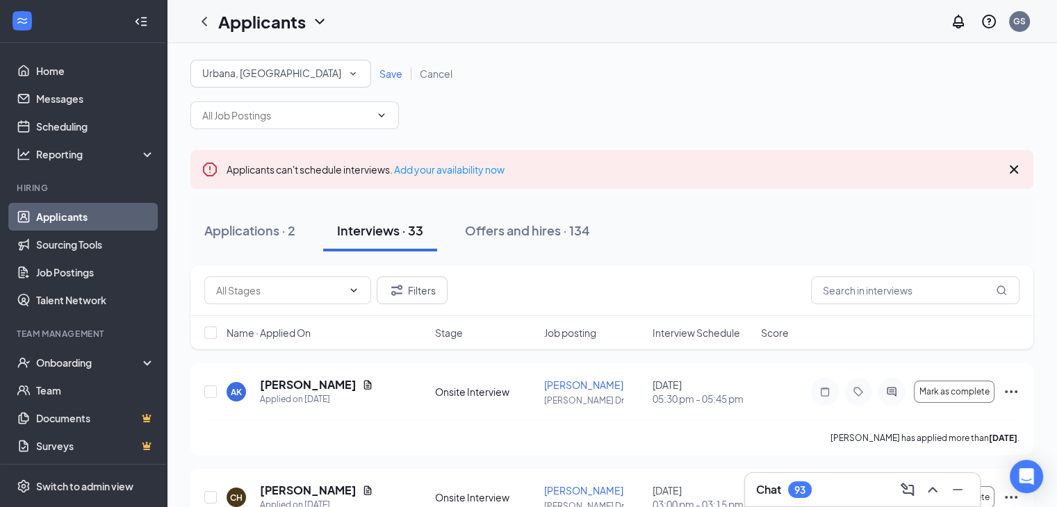
click at [392, 74] on span "Save" at bounding box center [390, 73] width 23 height 13
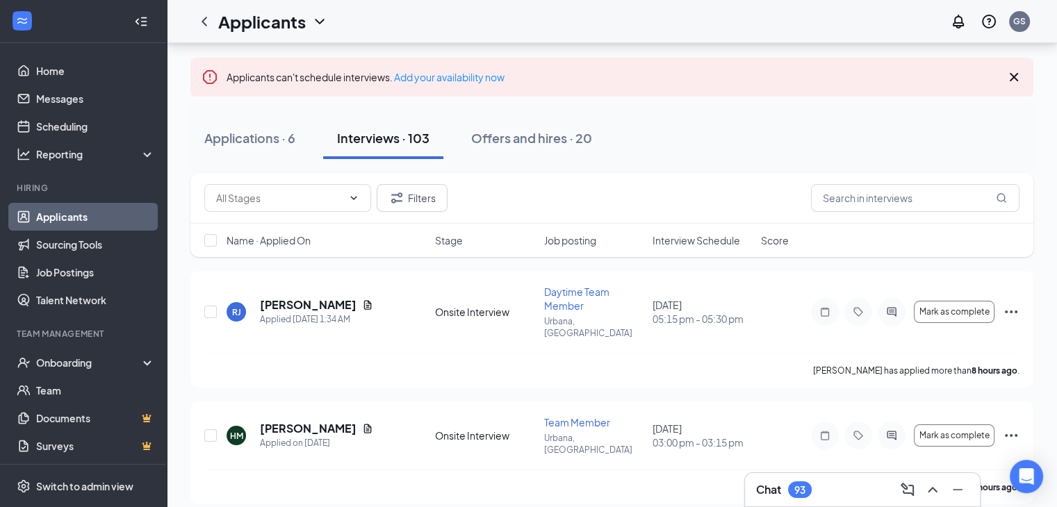
scroll to position [79, 0]
click at [364, 300] on icon "Document" at bounding box center [368, 304] width 8 height 9
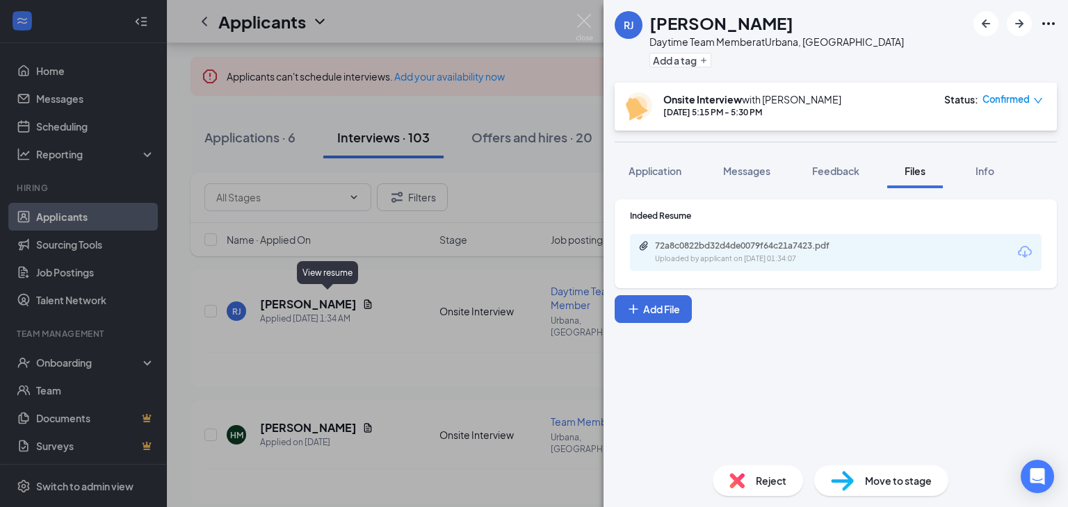
click at [739, 243] on div "72a8c0822bd32d4de0079f64c21a7423.pdf" at bounding box center [752, 245] width 195 height 11
click at [587, 24] on img at bounding box center [583, 27] width 17 height 27
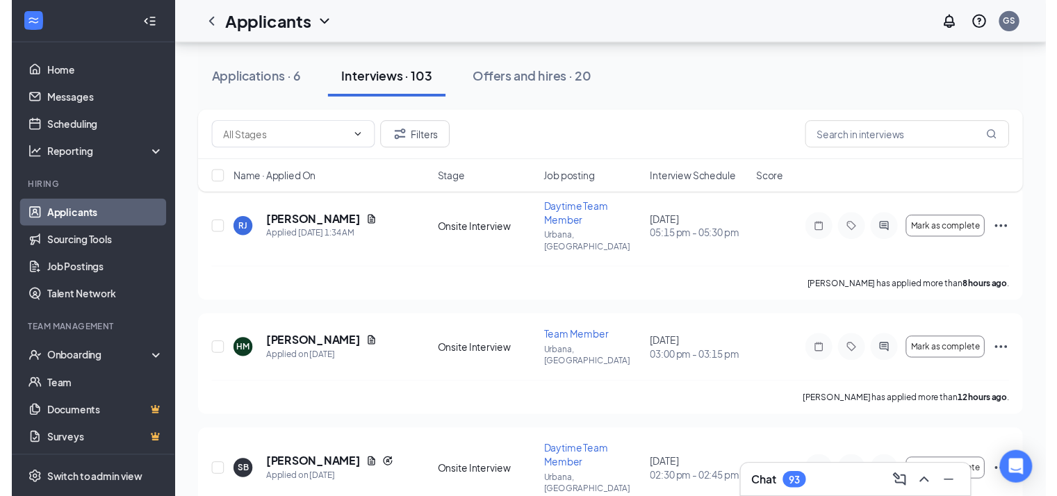
scroll to position [161, 0]
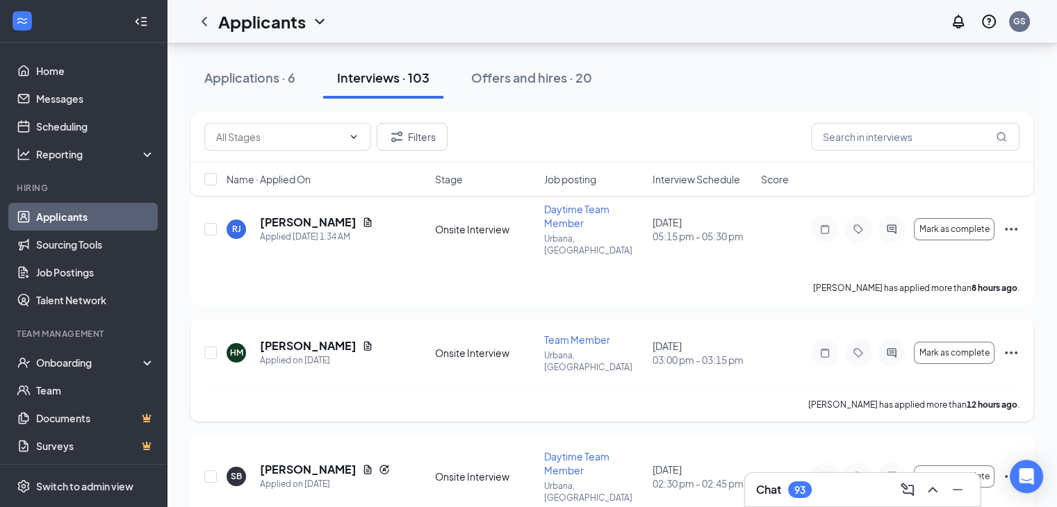
click at [362, 341] on icon "Document" at bounding box center [367, 346] width 11 height 11
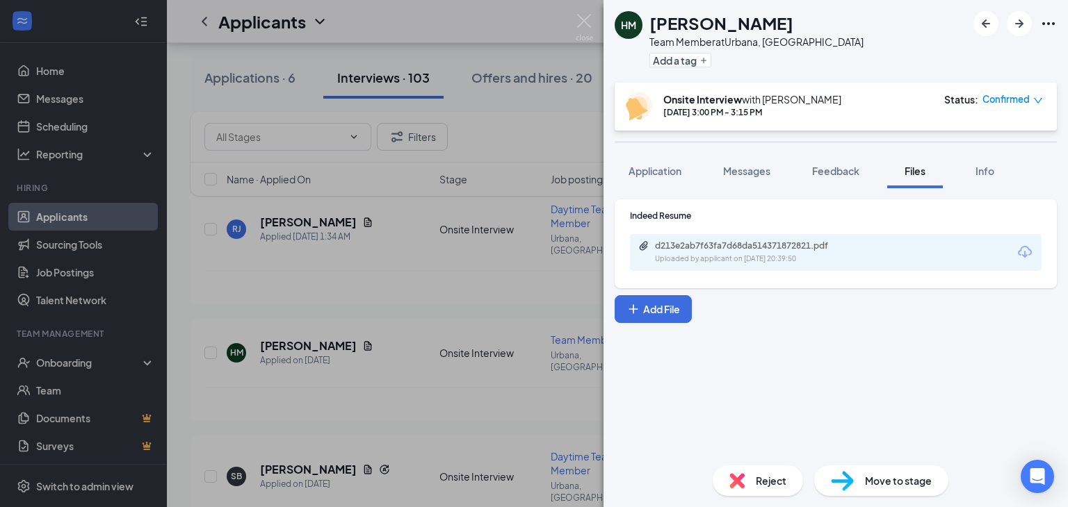
click at [744, 251] on div "d213e2ab7f63fa7d68da514371872821.pdf" at bounding box center [752, 245] width 195 height 11
click at [592, 22] on img at bounding box center [583, 27] width 17 height 27
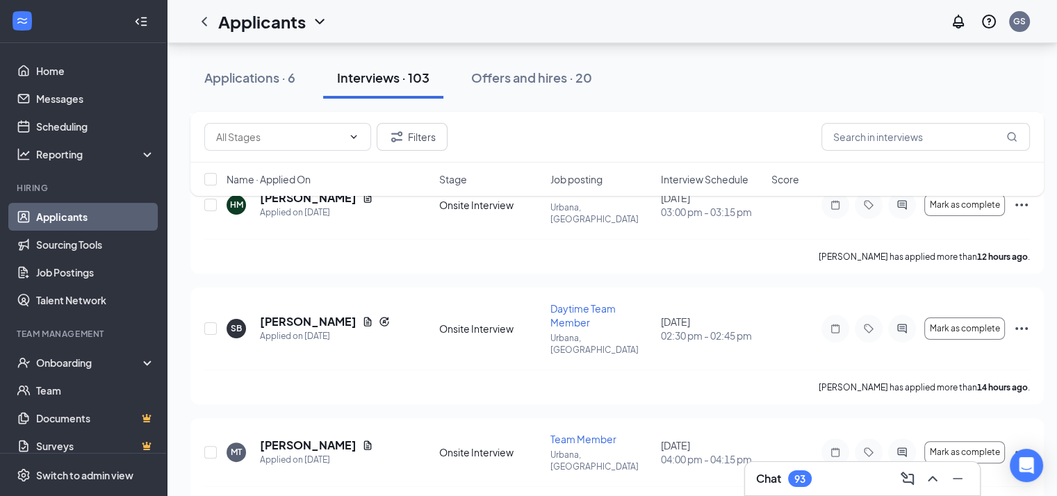
scroll to position [310, 0]
click at [362, 316] on icon "Document" at bounding box center [367, 321] width 11 height 11
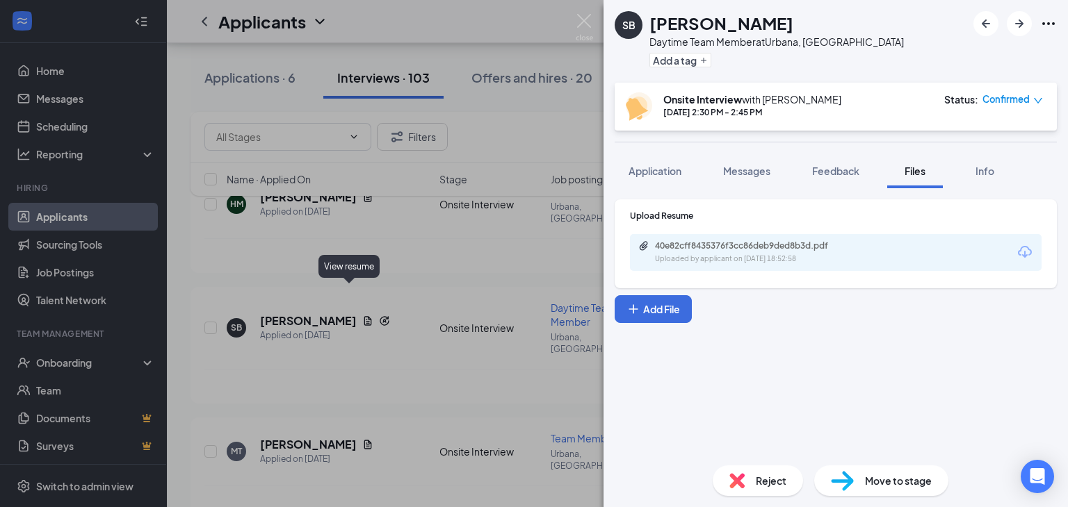
click at [742, 252] on div "40e82cff8435376f3cc86deb9ded8b3d.pdf Uploaded by applicant on [DATE] 18:52:58" at bounding box center [750, 252] width 225 height 24
click at [588, 22] on img at bounding box center [583, 27] width 17 height 27
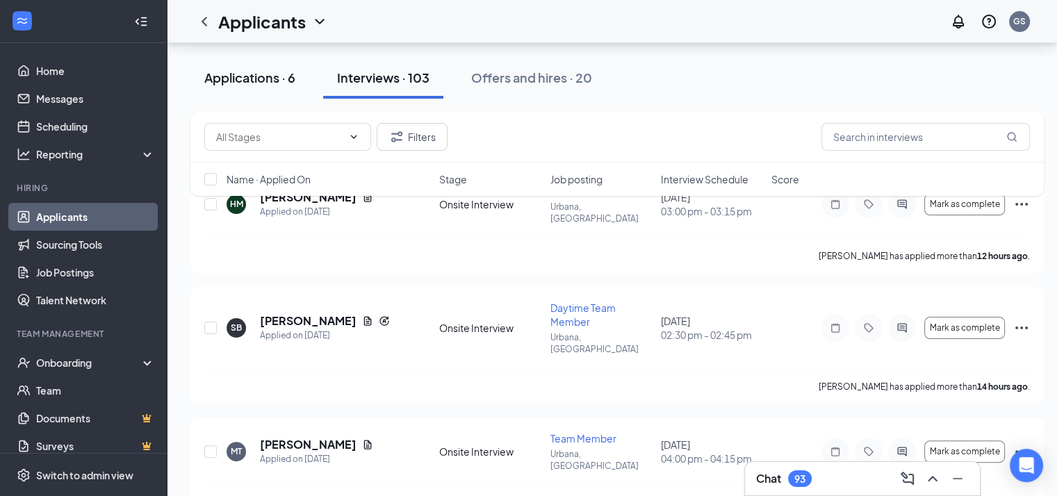
click at [256, 78] on div "Applications · 6" at bounding box center [249, 77] width 91 height 17
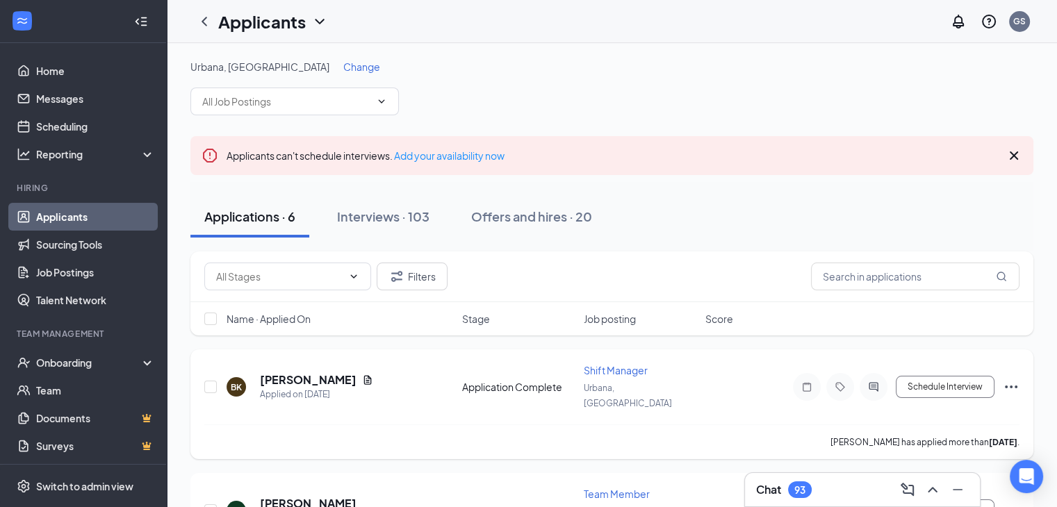
click at [355, 378] on div "BK [PERSON_NAME] Applied on [DATE]" at bounding box center [340, 387] width 227 height 29
click at [364, 375] on icon "Document" at bounding box center [368, 379] width 8 height 9
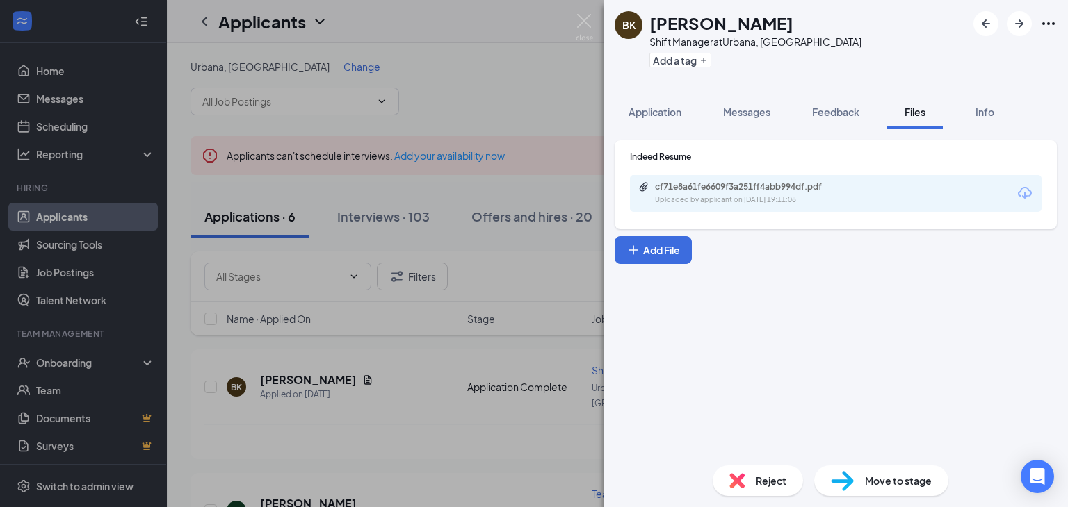
click at [748, 190] on div "cf71e8a61fe6609f3a251ff4abb994df.pdf" at bounding box center [752, 186] width 195 height 11
click at [582, 22] on img at bounding box center [583, 27] width 17 height 27
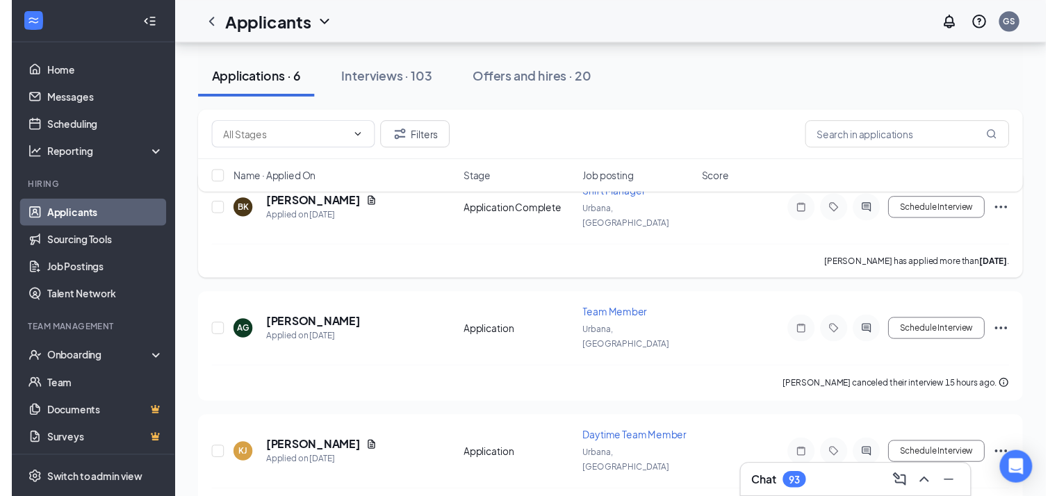
scroll to position [186, 0]
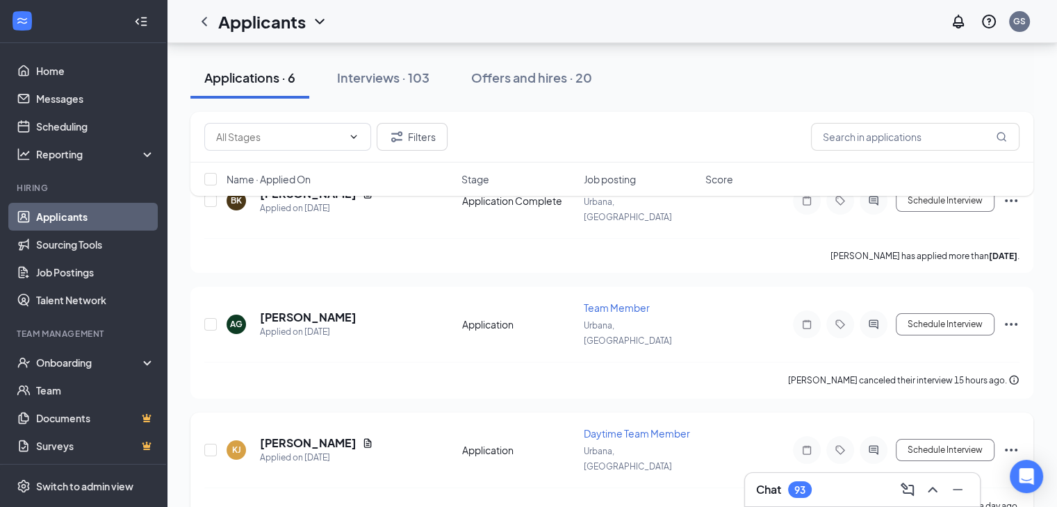
click at [362, 438] on icon "Document" at bounding box center [367, 443] width 11 height 11
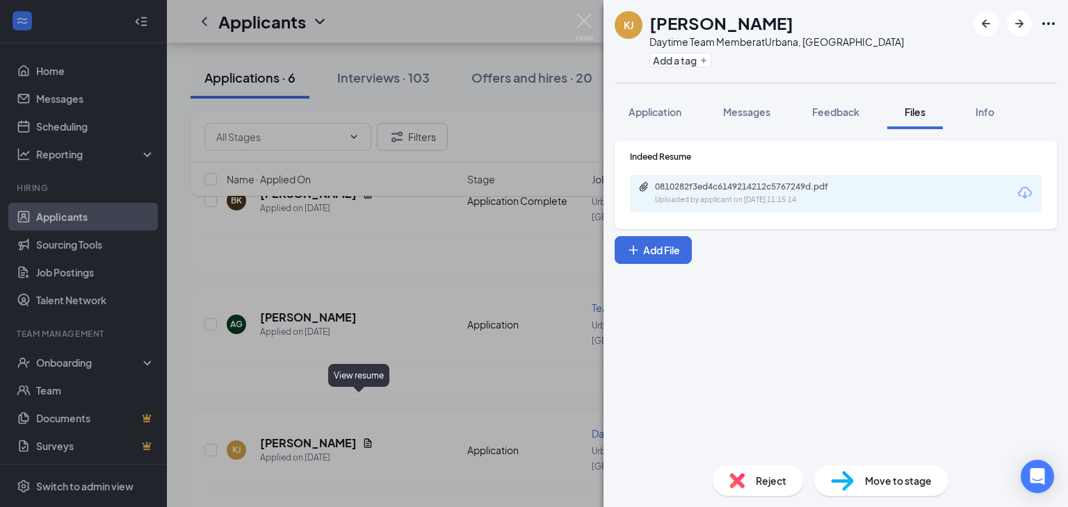
click at [731, 183] on div "0810282f3ed4c6149214212c5767249d.pdf" at bounding box center [752, 186] width 195 height 11
click at [592, 16] on img at bounding box center [583, 27] width 17 height 27
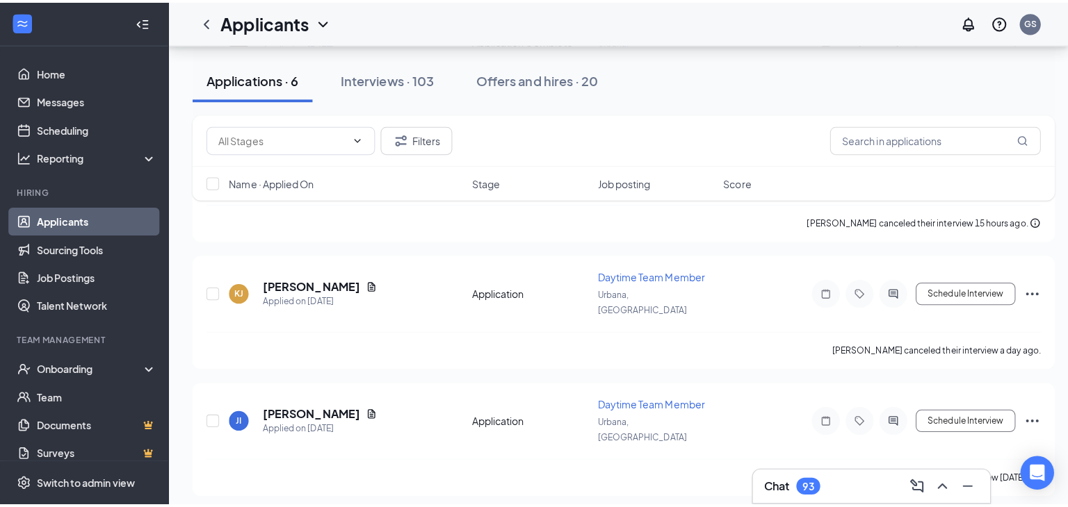
scroll to position [356, 0]
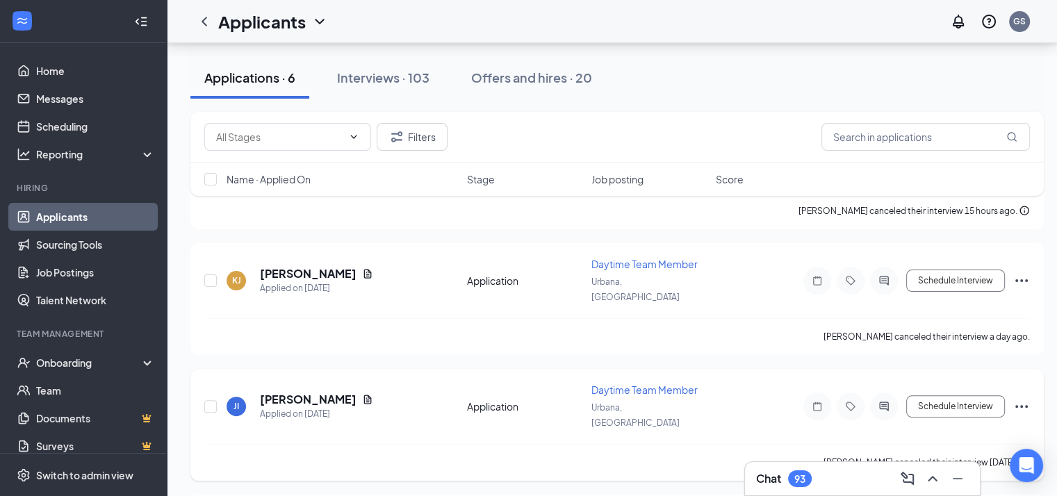
click at [362, 394] on icon "Document" at bounding box center [367, 399] width 11 height 11
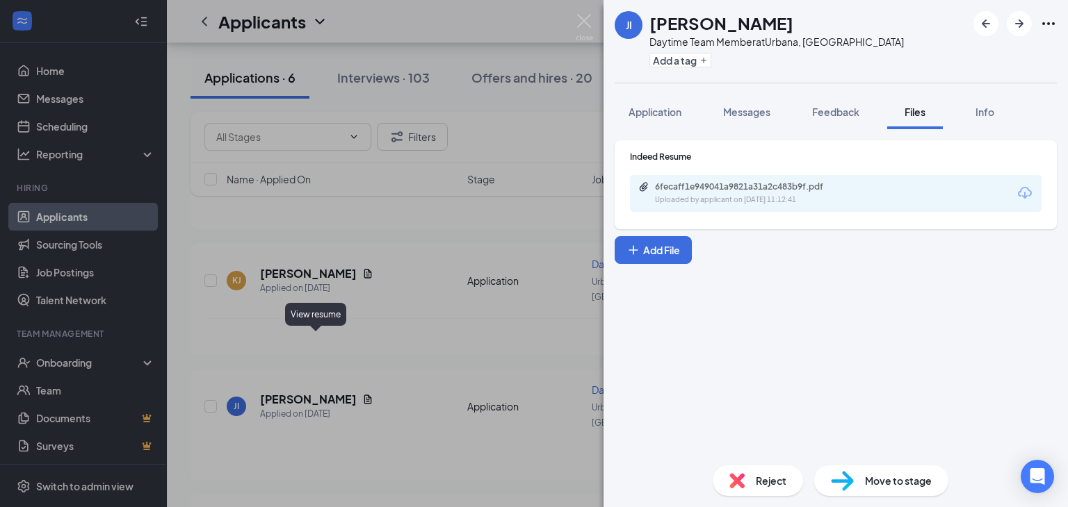
click at [703, 195] on div "Uploaded by applicant on [DATE] 11:12:41" at bounding box center [759, 200] width 208 height 11
